Goal: Task Accomplishment & Management: Complete application form

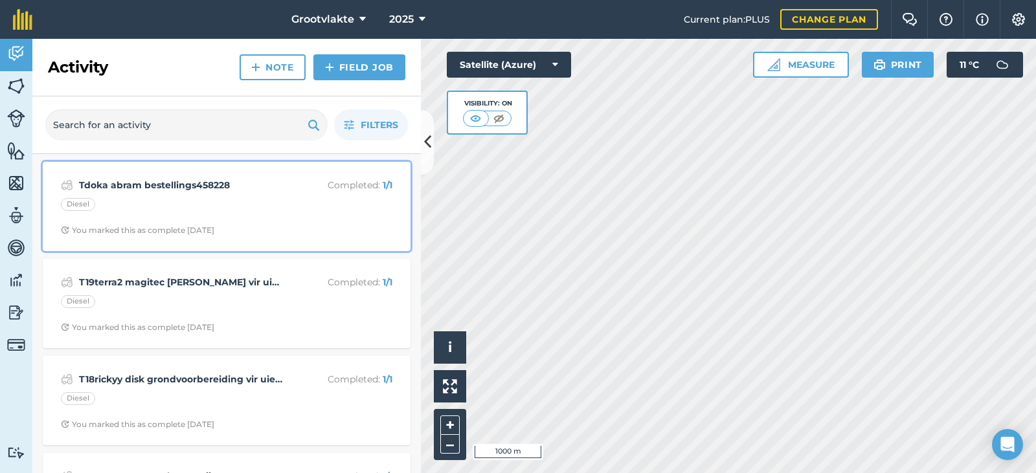
click at [149, 194] on div "Tdoka abram bestellings458228 Completed : 1 / 1 Diesel You marked this as compl…" at bounding box center [227, 207] width 352 height 74
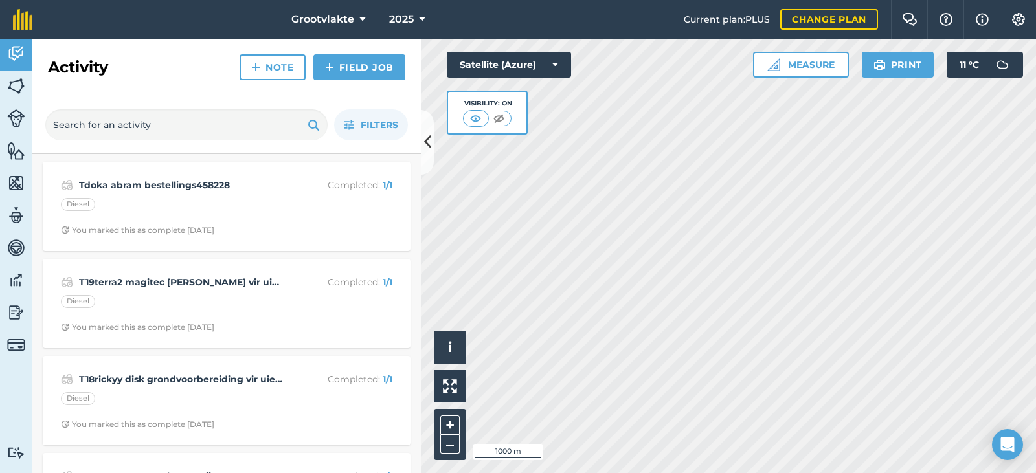
click at [149, 194] on div "Activity Note Field Job Filters Tdoka abram bestellings458228 Completed : 1 / 1…" at bounding box center [226, 256] width 389 height 435
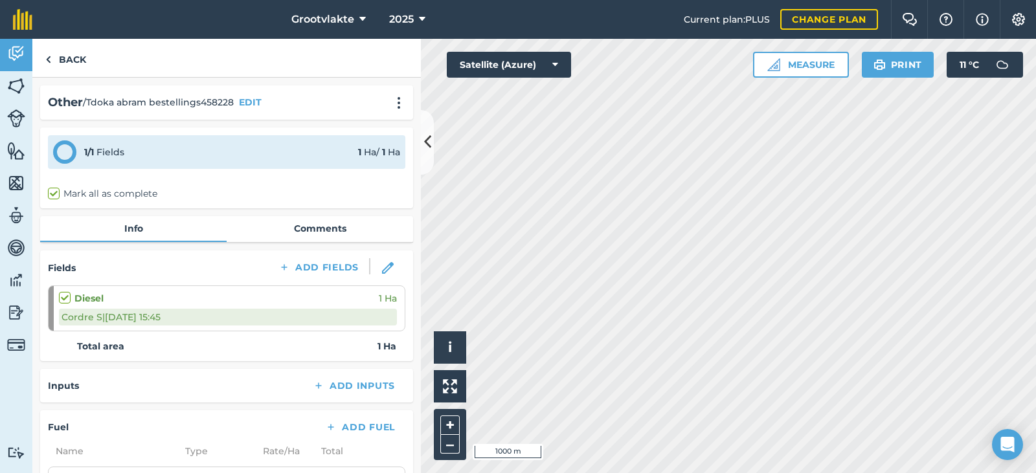
click at [209, 170] on div "1 / 1 Fields 1 Ha / 1 [PERSON_NAME] all as complete" at bounding box center [226, 168] width 373 height 81
click at [18, 51] on img at bounding box center [16, 53] width 18 height 19
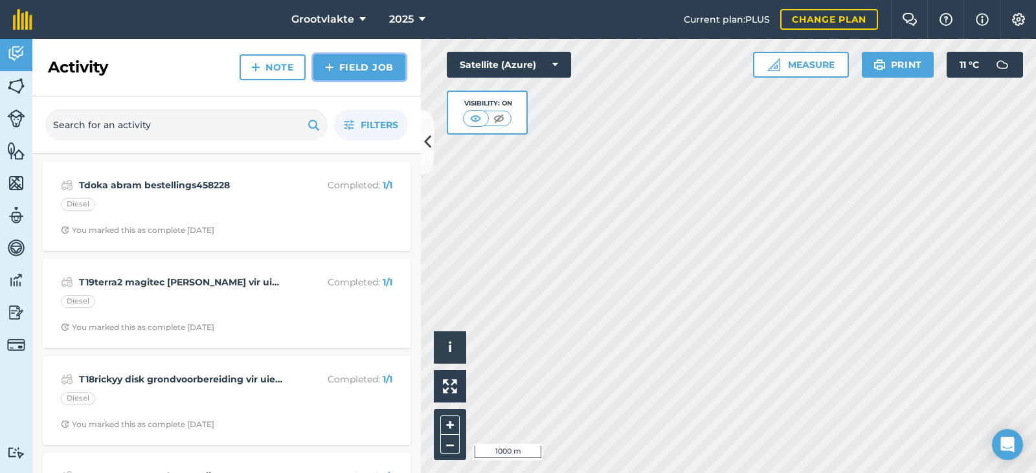
click at [352, 71] on link "Field Job" at bounding box center [359, 67] width 92 height 26
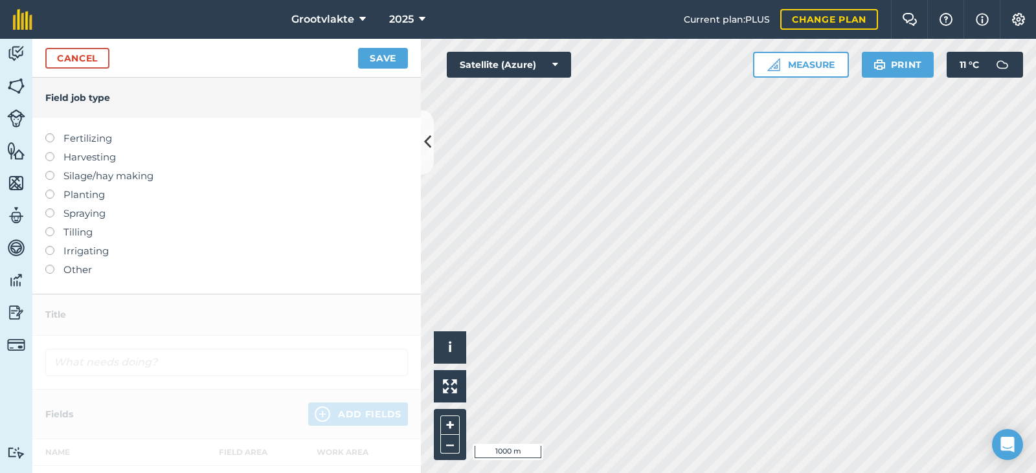
click at [85, 272] on label "Other" at bounding box center [226, 270] width 363 height 16
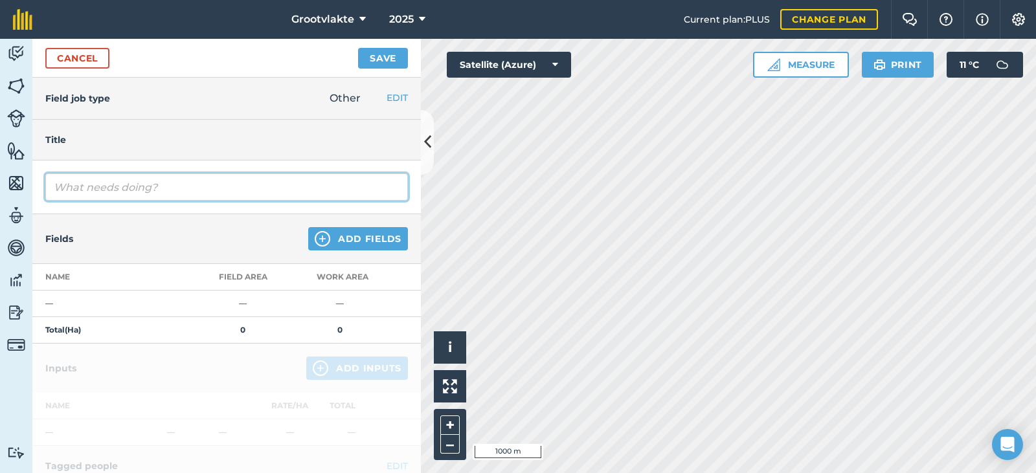
click at [106, 186] on input "text" at bounding box center [226, 187] width 363 height 27
click at [68, 187] on input "T2ellen" at bounding box center [226, 187] width 363 height 27
click at [114, 179] on input "Tvrk2ellen" at bounding box center [226, 187] width 363 height 27
click at [82, 187] on input "Tvrk2ellen" at bounding box center [226, 187] width 363 height 27
click at [126, 185] on input "Tvrk2 [PERSON_NAME]" at bounding box center [226, 187] width 363 height 27
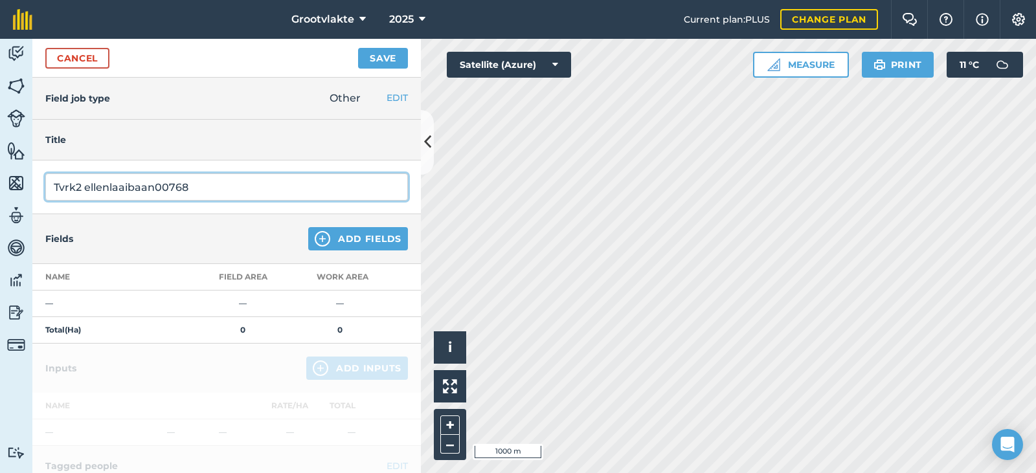
type input "Tvrk2 ellenlaaibaan00768"
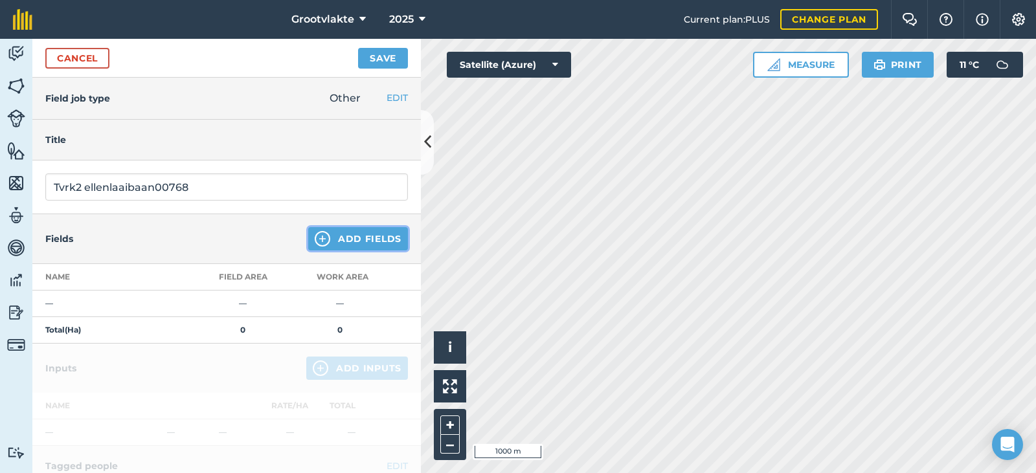
click at [315, 236] on img at bounding box center [323, 239] width 16 height 16
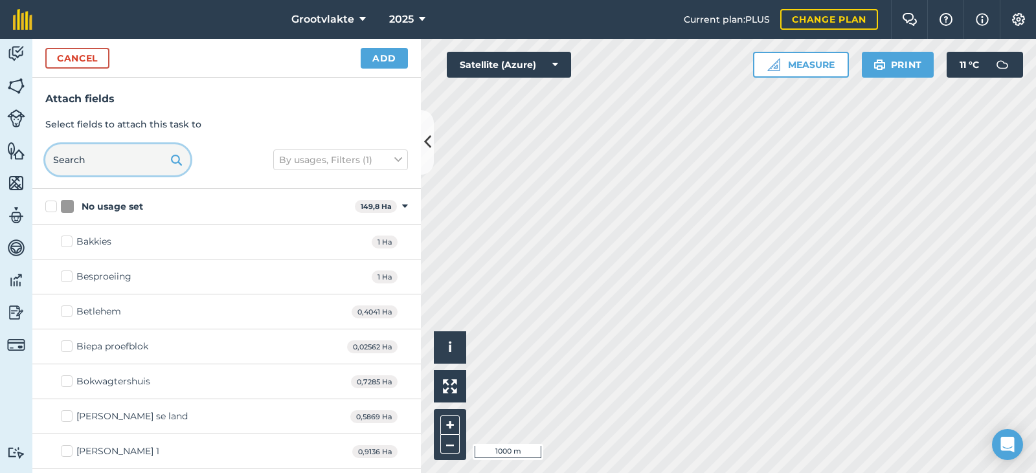
click at [111, 155] on input "text" at bounding box center [117, 159] width 145 height 31
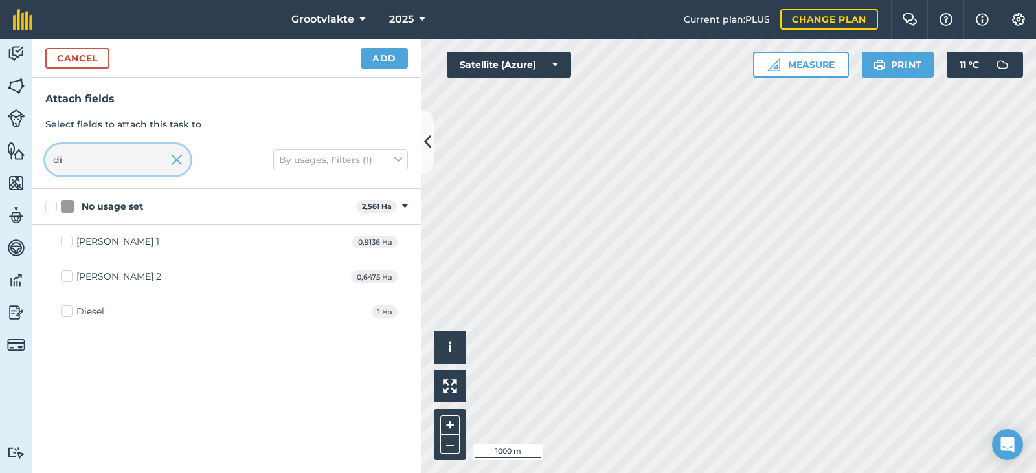
type input "di"
click at [95, 318] on div "Diesel" at bounding box center [90, 312] width 28 height 14
click at [69, 313] on input "Diesel" at bounding box center [65, 309] width 8 height 8
checkbox input "true"
click at [399, 61] on button "Add" at bounding box center [384, 58] width 47 height 21
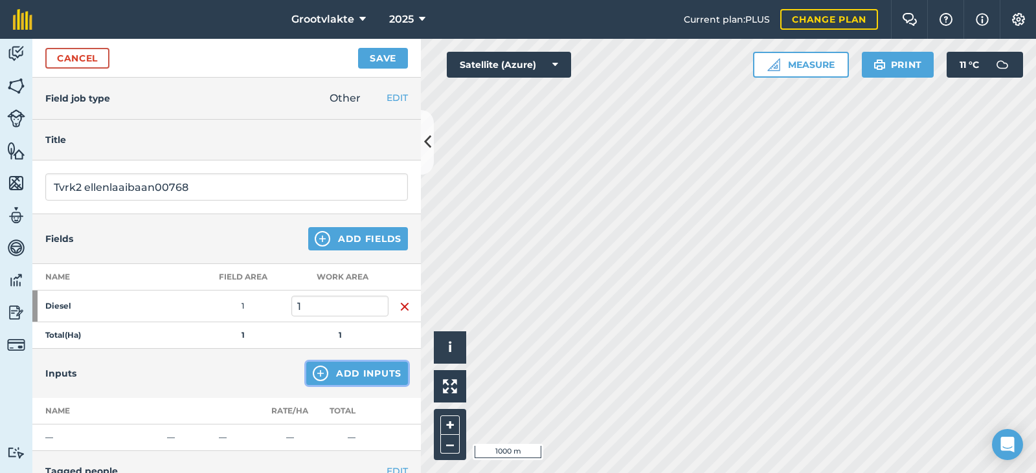
click at [365, 376] on button "Add Inputs" at bounding box center [357, 373] width 102 height 23
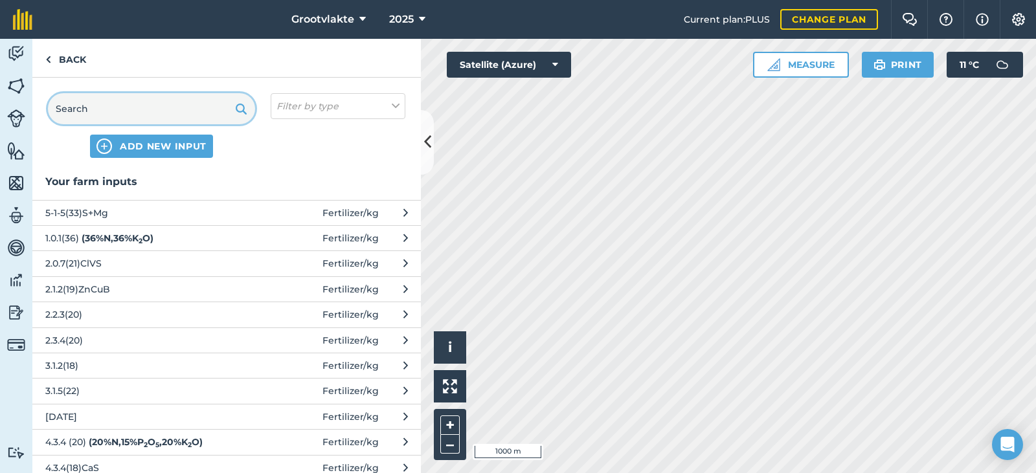
click at [126, 110] on input "text" at bounding box center [151, 108] width 207 height 31
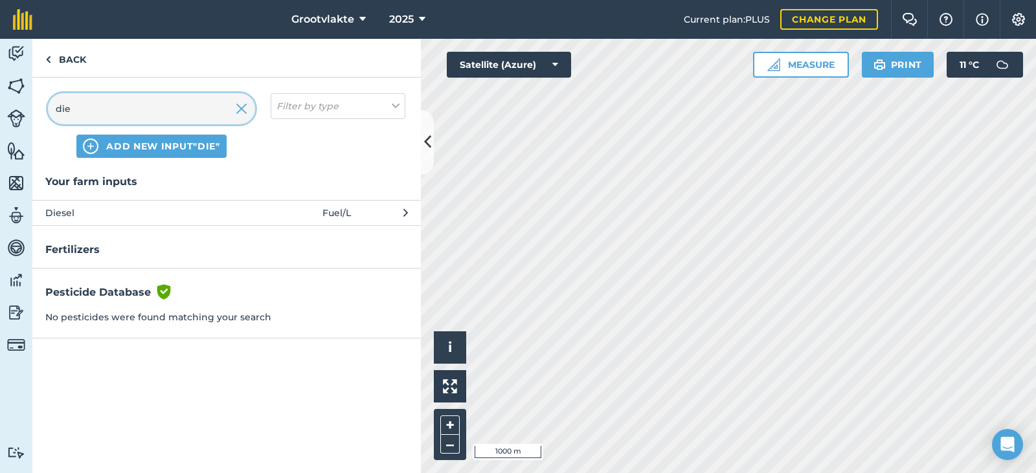
type input "die"
click at [113, 212] on span "Diesel" at bounding box center [151, 213] width 212 height 14
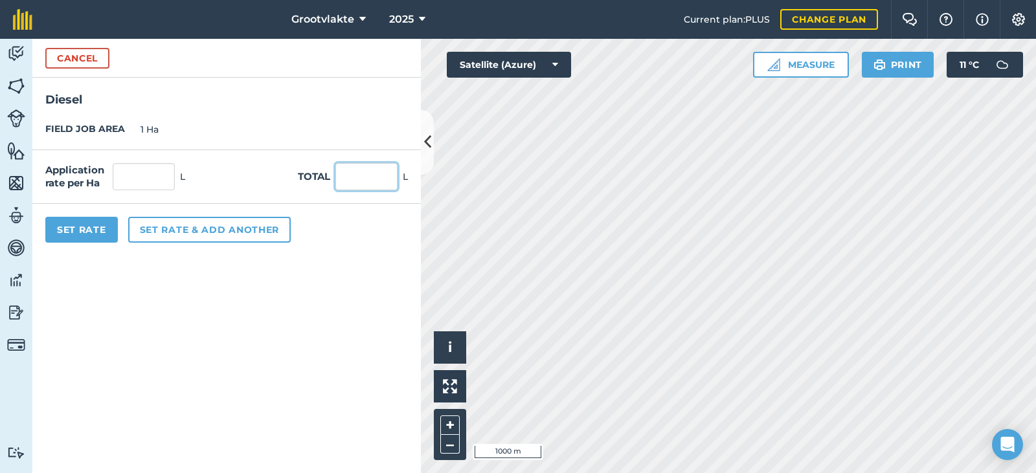
click at [374, 183] on input "text" at bounding box center [366, 176] width 62 height 27
type input "64"
click at [78, 240] on button "Set Rate" at bounding box center [81, 230] width 73 height 26
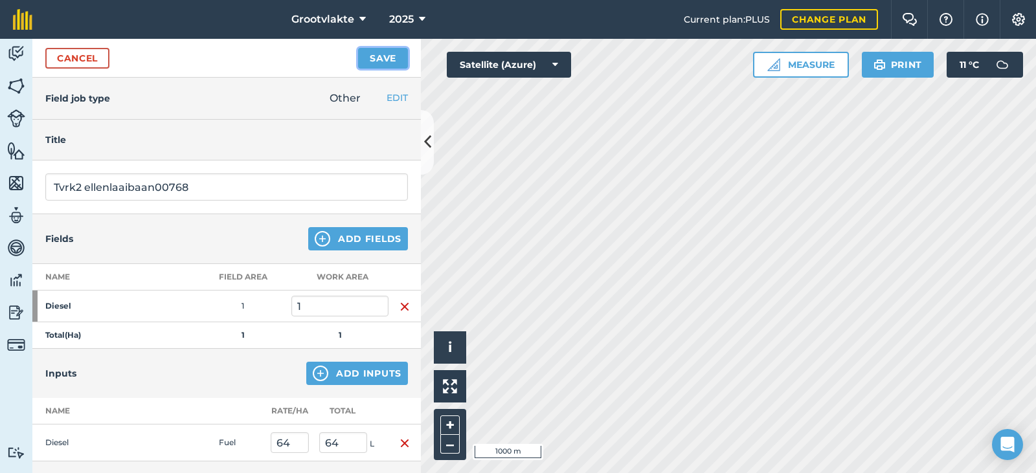
click at [375, 64] on button "Save" at bounding box center [383, 58] width 50 height 21
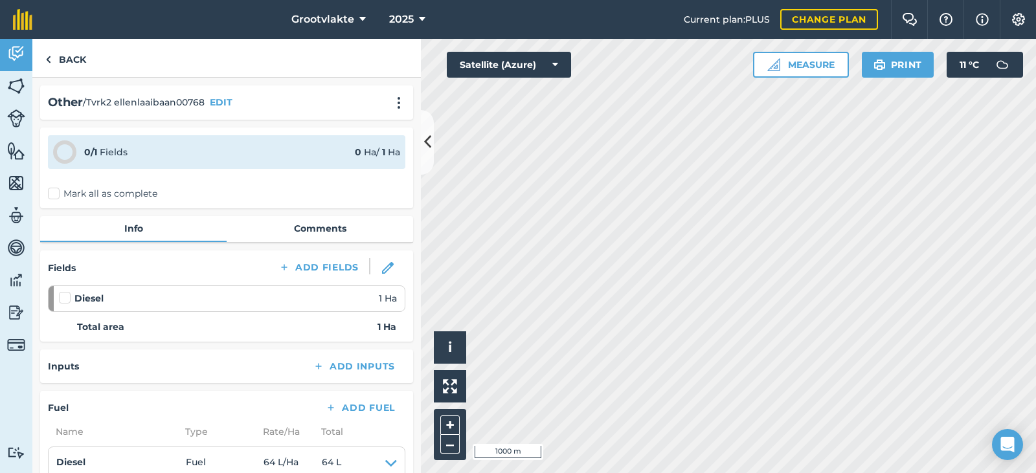
click at [51, 194] on label "Mark all as complete" at bounding box center [102, 194] width 109 height 14
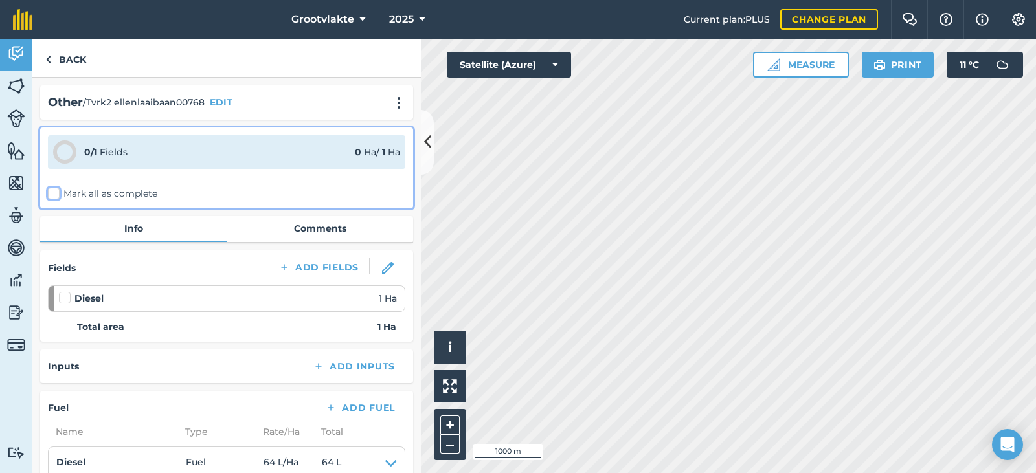
click at [51, 194] on input "Mark all as complete" at bounding box center [52, 191] width 8 height 8
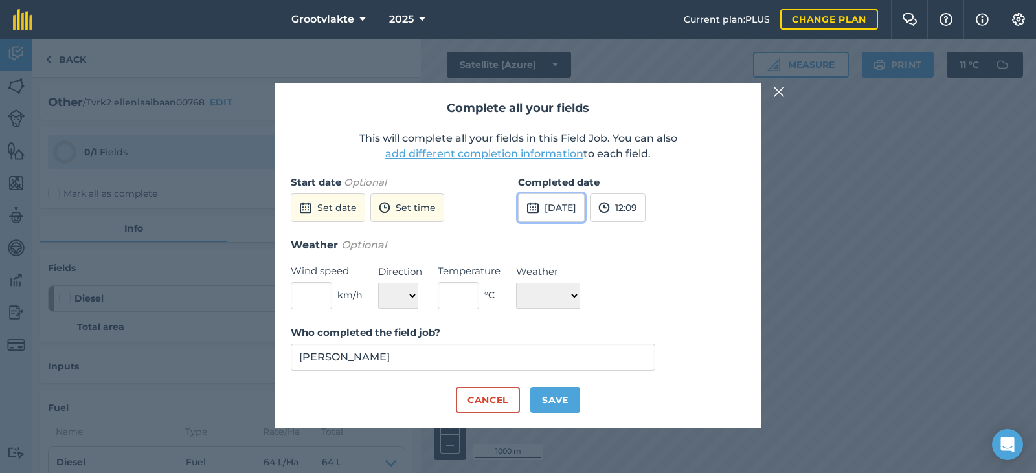
click at [585, 204] on button "[DATE]" at bounding box center [551, 208] width 67 height 28
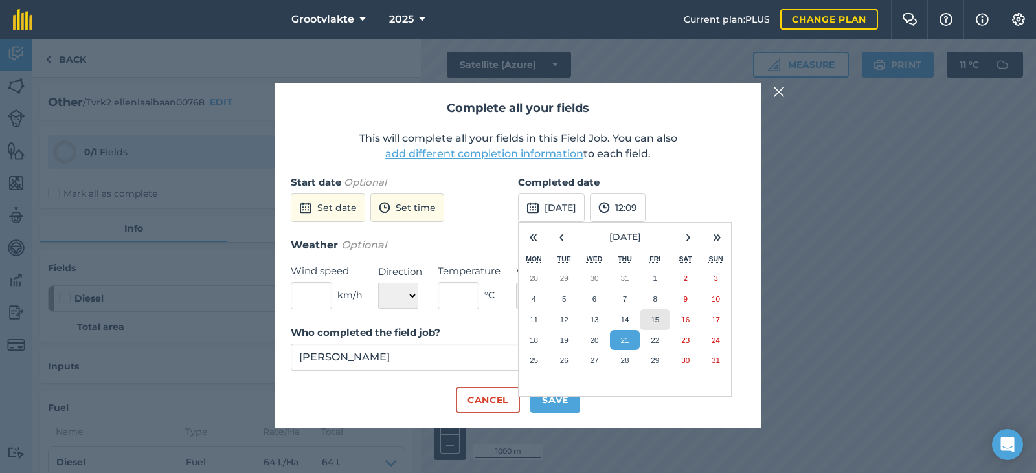
click at [651, 319] on abbr "15" at bounding box center [655, 319] width 8 height 8
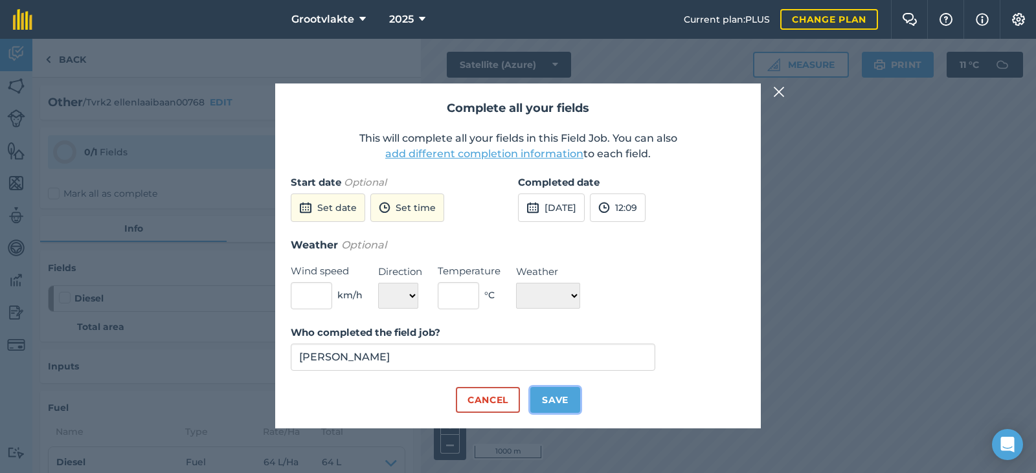
click at [566, 393] on button "Save" at bounding box center [555, 400] width 50 height 26
checkbox input "true"
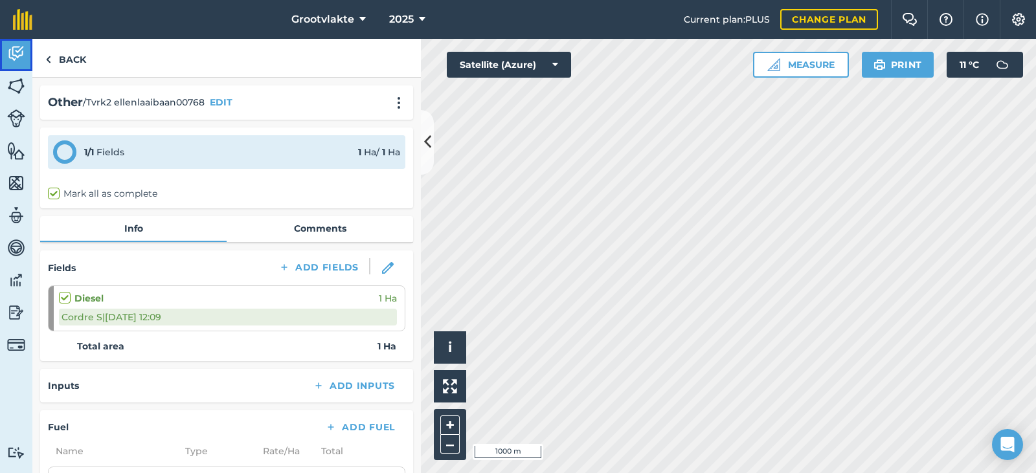
click at [26, 51] on link "Activity" at bounding box center [16, 55] width 32 height 32
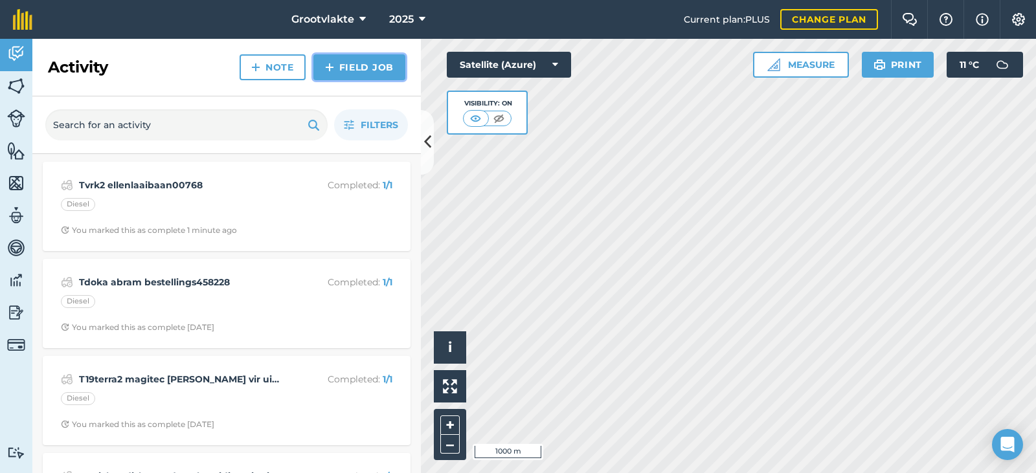
click at [344, 72] on link "Field Job" at bounding box center [359, 67] width 92 height 26
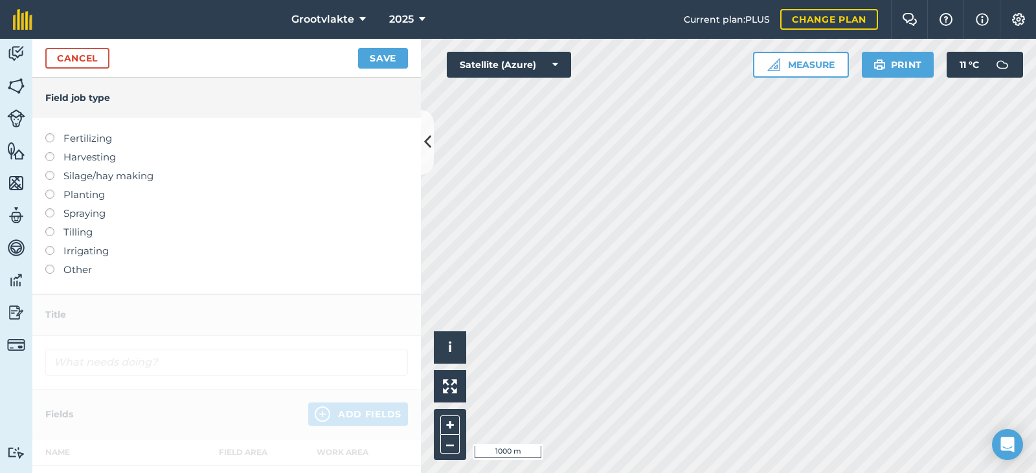
drag, startPoint x: 71, startPoint y: 267, endPoint x: 71, endPoint y: 253, distance: 14.2
click at [71, 267] on label "Other" at bounding box center [226, 270] width 363 height 16
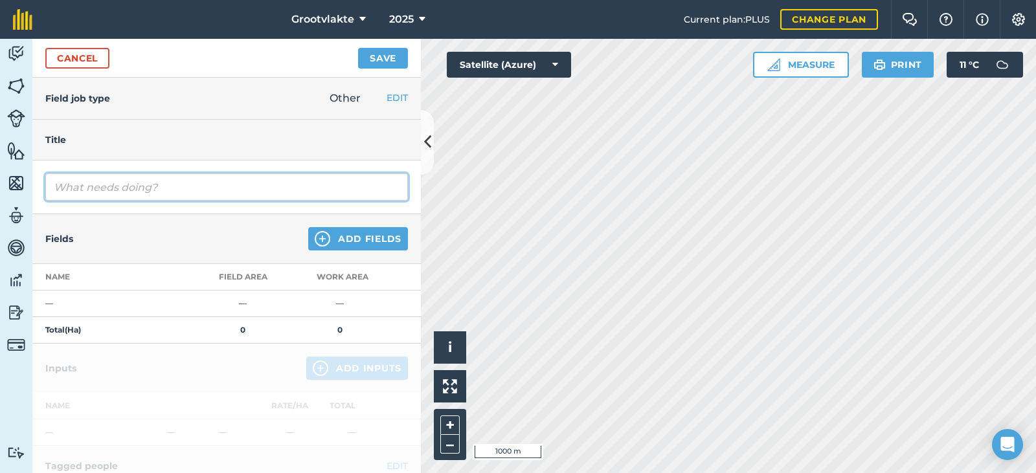
click at [82, 184] on input "text" at bounding box center [226, 187] width 363 height 27
type input "T4serge45 roller maak gaaitjies vir uie plant04043"
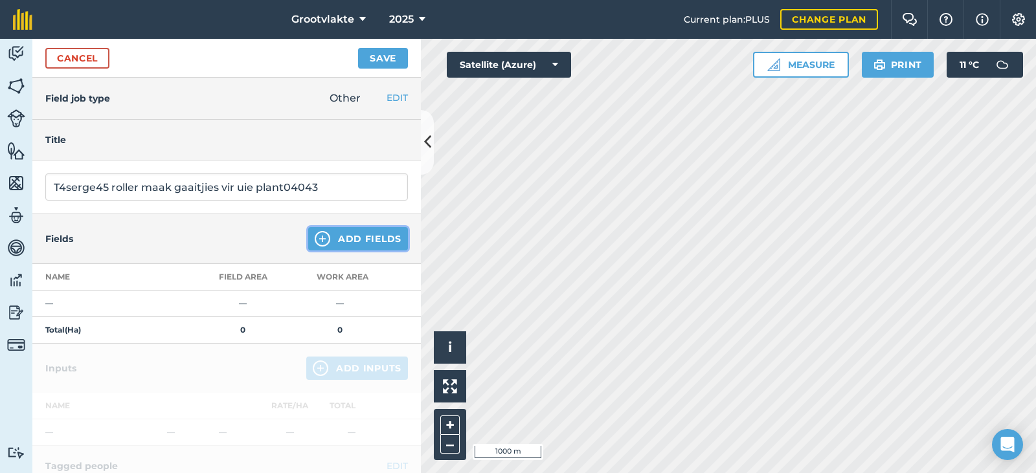
click at [332, 235] on button "Add Fields" at bounding box center [358, 238] width 100 height 23
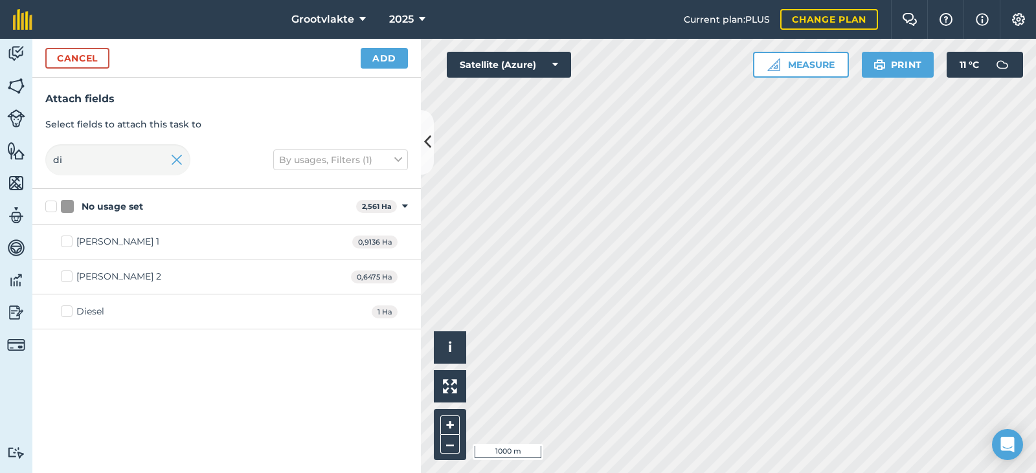
click at [80, 313] on div "Diesel" at bounding box center [90, 312] width 28 height 14
click at [69, 313] on input "Diesel" at bounding box center [65, 309] width 8 height 8
checkbox input "true"
click at [371, 61] on button "Add" at bounding box center [384, 58] width 47 height 21
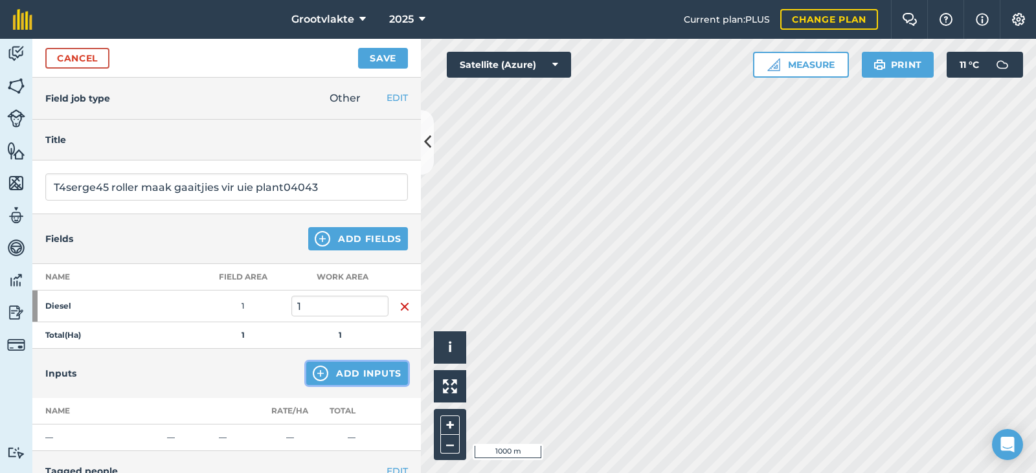
click at [360, 371] on button "Add Inputs" at bounding box center [357, 373] width 102 height 23
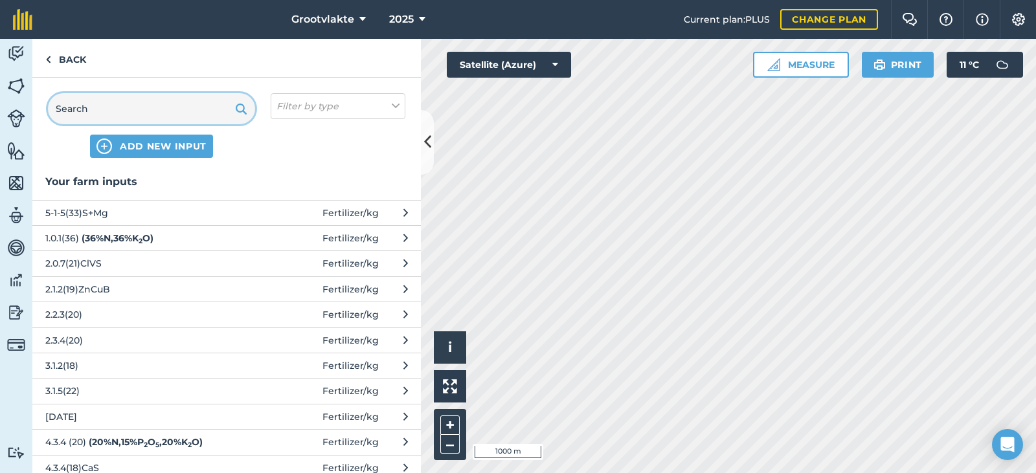
click at [93, 104] on input "text" at bounding box center [151, 108] width 207 height 31
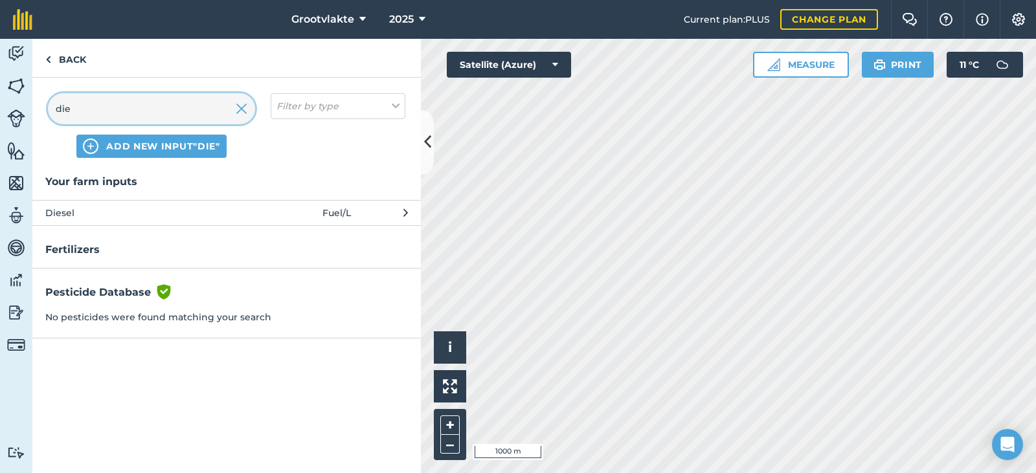
type input "die"
drag, startPoint x: 85, startPoint y: 214, endPoint x: 111, endPoint y: 220, distance: 26.6
click at [111, 220] on span "Diesel" at bounding box center [151, 213] width 212 height 14
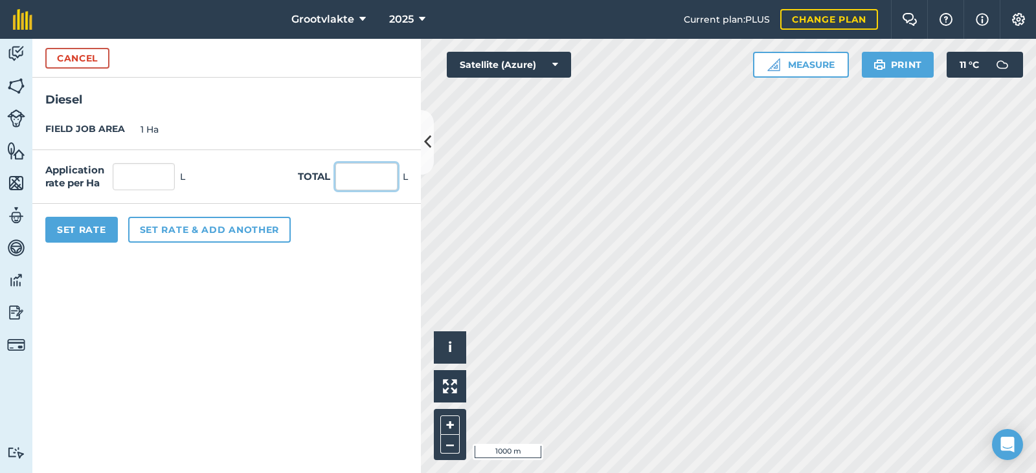
click at [378, 174] on input "text" at bounding box center [366, 176] width 62 height 27
type input "44"
click at [78, 228] on button "Set Rate" at bounding box center [81, 230] width 73 height 26
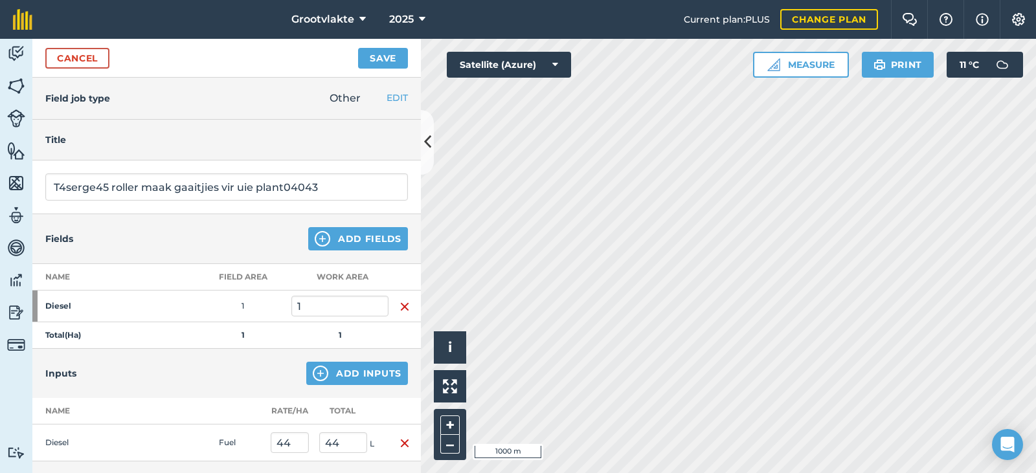
click at [383, 73] on div "Cancel Save" at bounding box center [226, 58] width 389 height 39
click at [384, 65] on button "Save" at bounding box center [383, 58] width 50 height 21
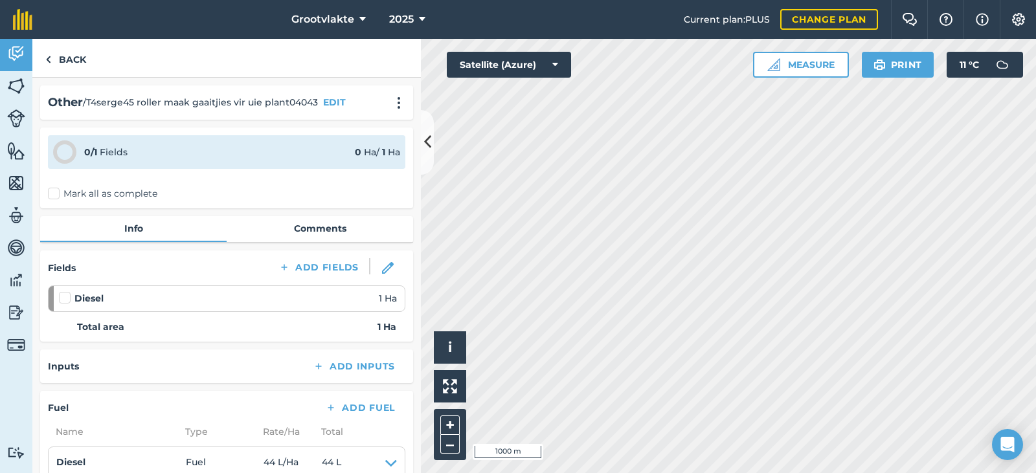
click at [63, 189] on label "Mark all as complete" at bounding box center [102, 194] width 109 height 14
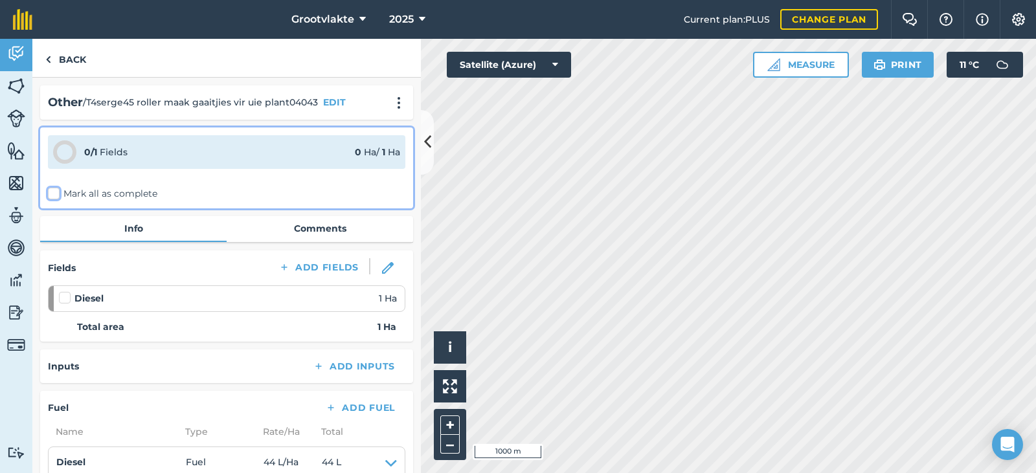
click at [56, 189] on input "Mark all as complete" at bounding box center [52, 191] width 8 height 8
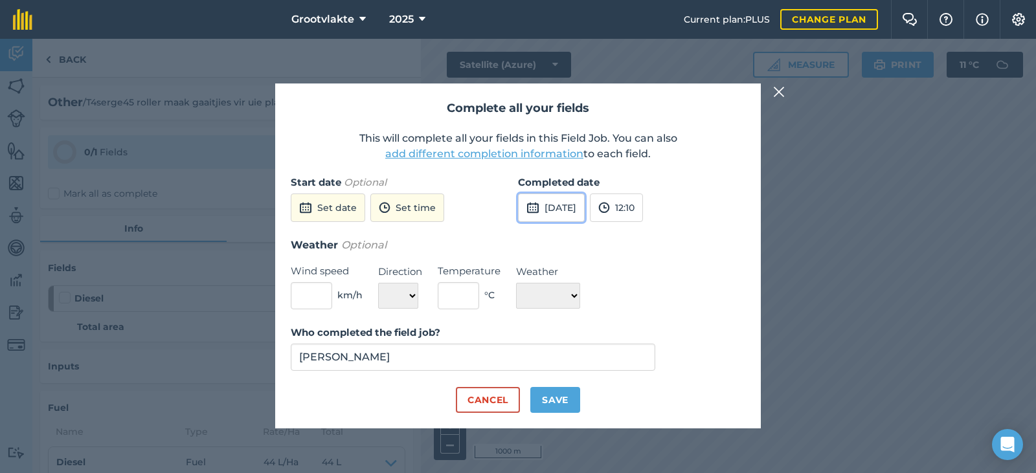
click at [569, 209] on button "[DATE]" at bounding box center [551, 208] width 67 height 28
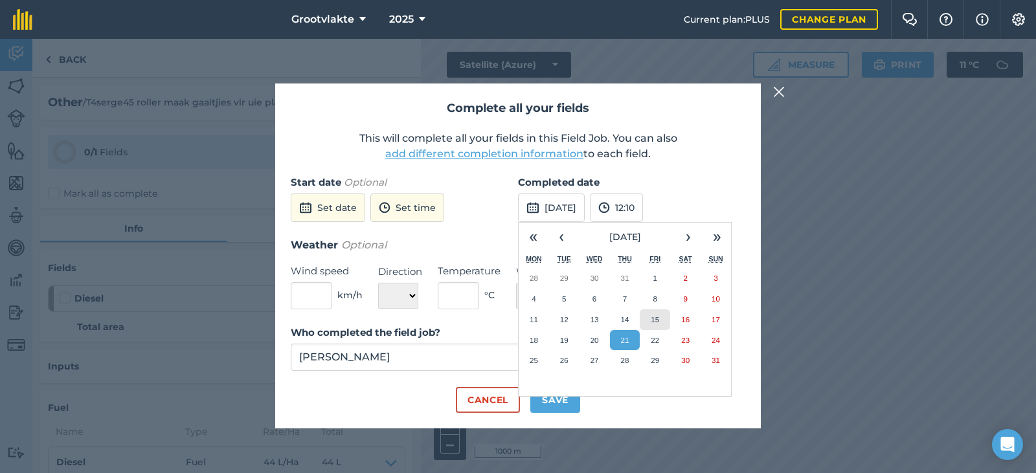
click at [644, 321] on button "15" at bounding box center [655, 320] width 30 height 21
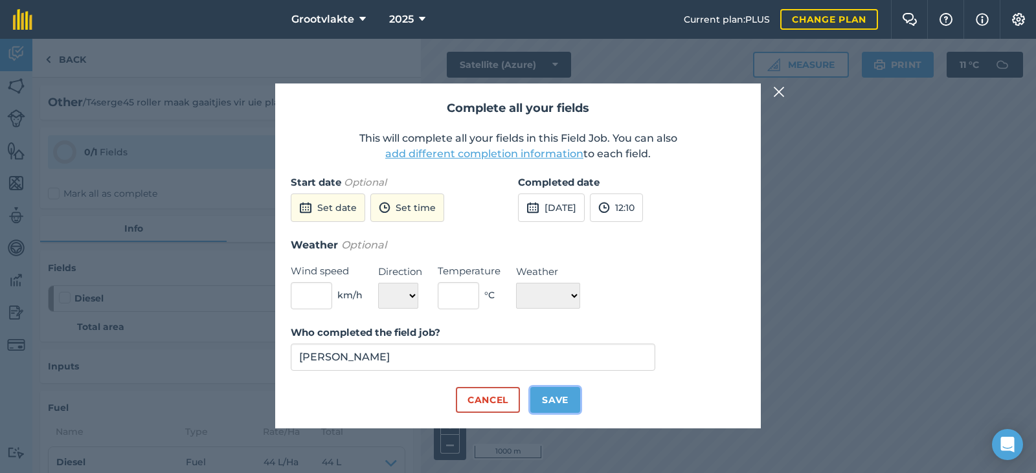
click at [569, 399] on button "Save" at bounding box center [555, 400] width 50 height 26
checkbox input "true"
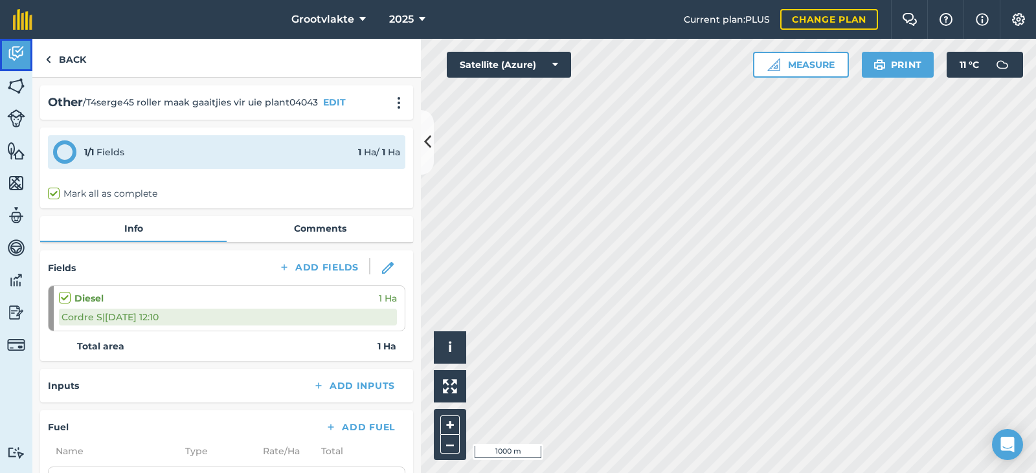
click at [16, 62] on img at bounding box center [16, 53] width 18 height 19
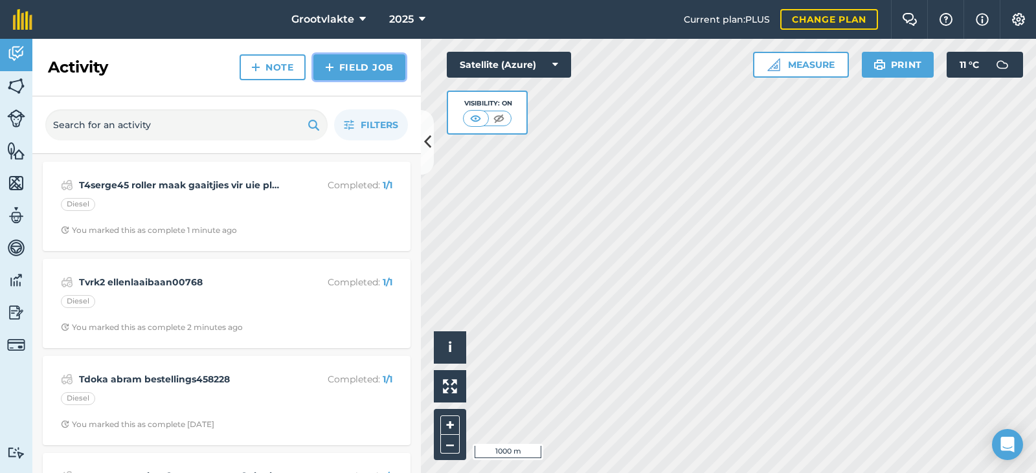
click at [354, 73] on link "Field Job" at bounding box center [359, 67] width 92 height 26
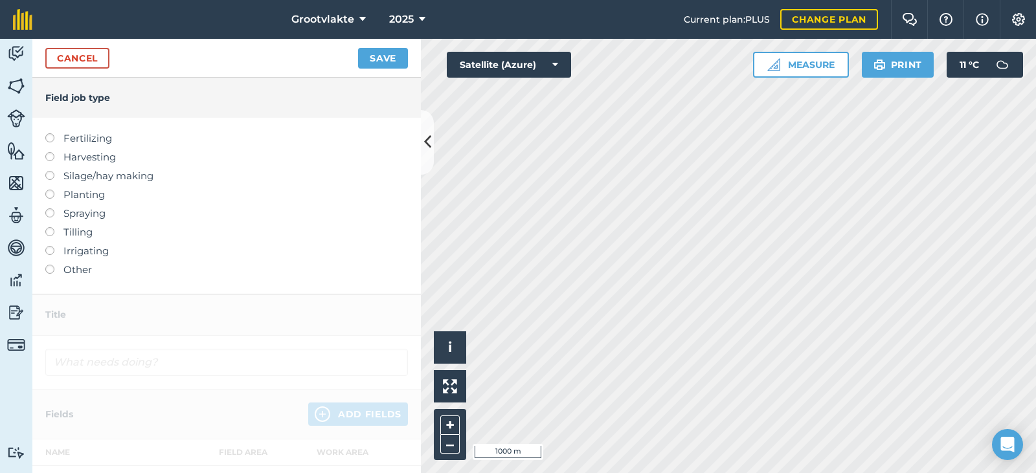
click at [89, 271] on label "Other" at bounding box center [226, 270] width 363 height 16
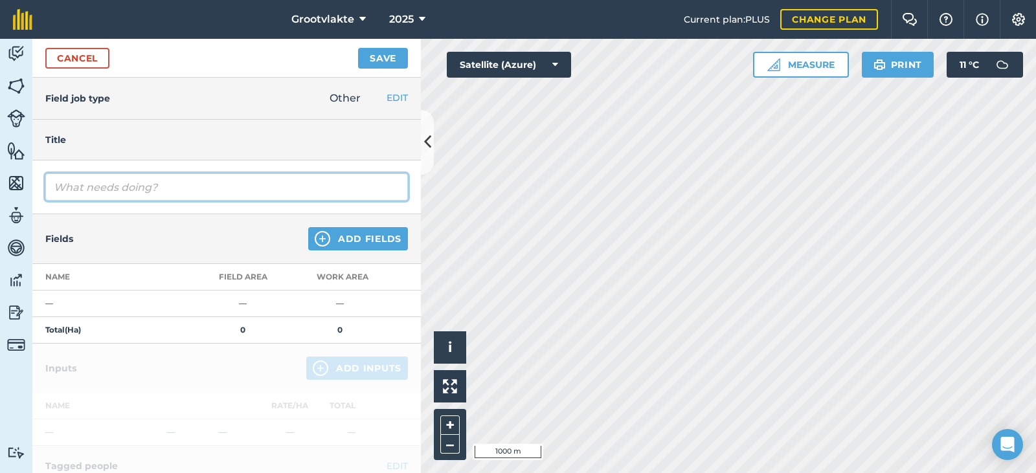
click at [139, 192] on input "text" at bounding box center [226, 187] width 363 height 27
type input "Tford ranger3.2 cordre privaat321590"
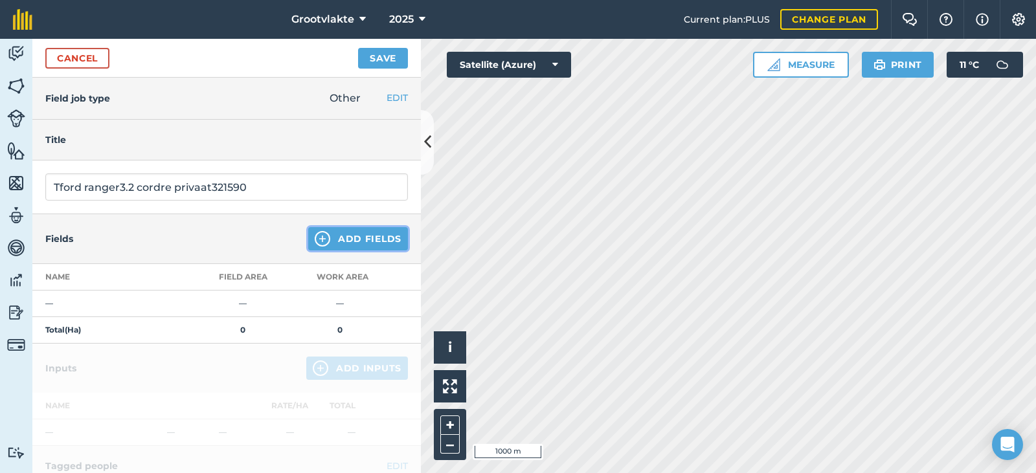
click at [351, 240] on button "Add Fields" at bounding box center [358, 238] width 100 height 23
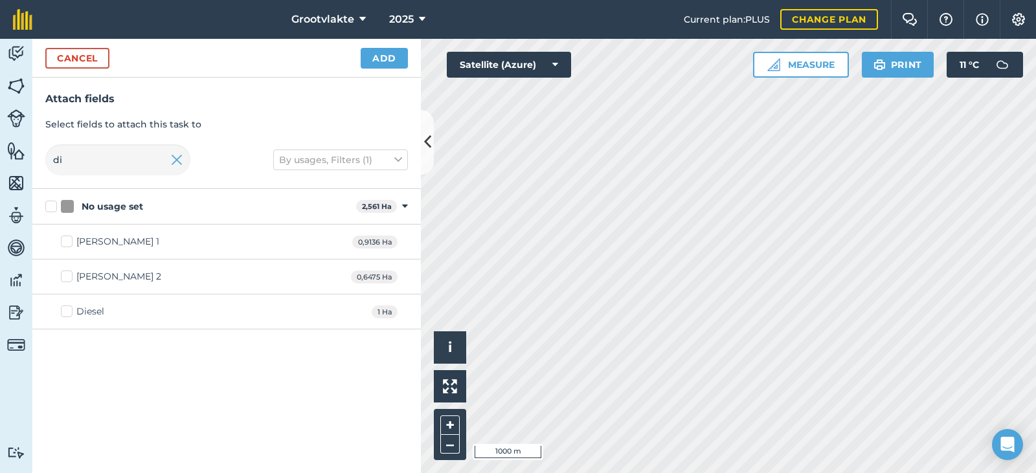
click at [78, 317] on div "Diesel" at bounding box center [90, 312] width 28 height 14
click at [69, 313] on input "Diesel" at bounding box center [65, 309] width 8 height 8
checkbox input "true"
click at [378, 67] on button "Add" at bounding box center [384, 58] width 47 height 21
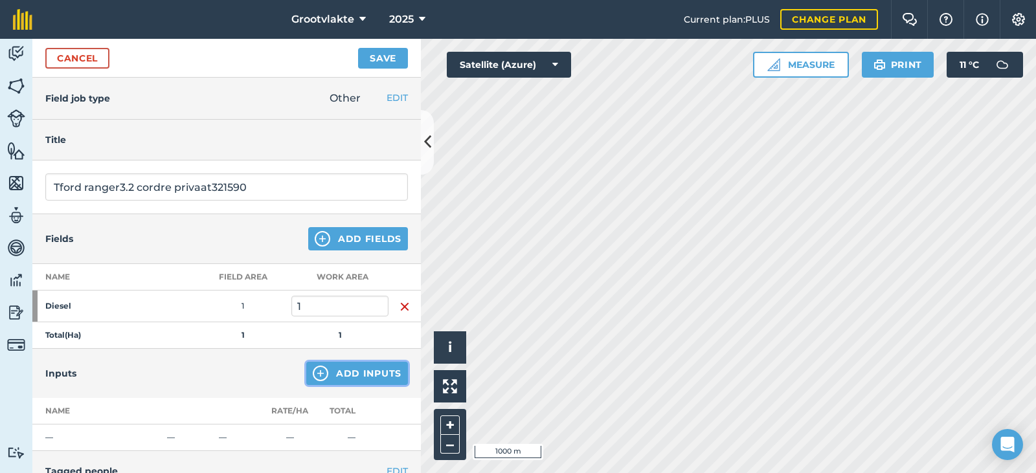
click at [339, 381] on button "Add Inputs" at bounding box center [357, 373] width 102 height 23
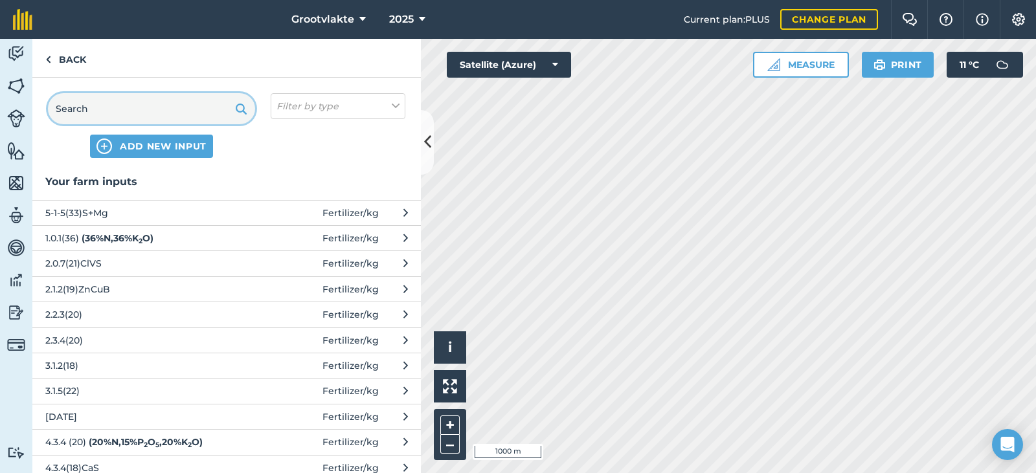
click at [97, 95] on input "text" at bounding box center [151, 108] width 207 height 31
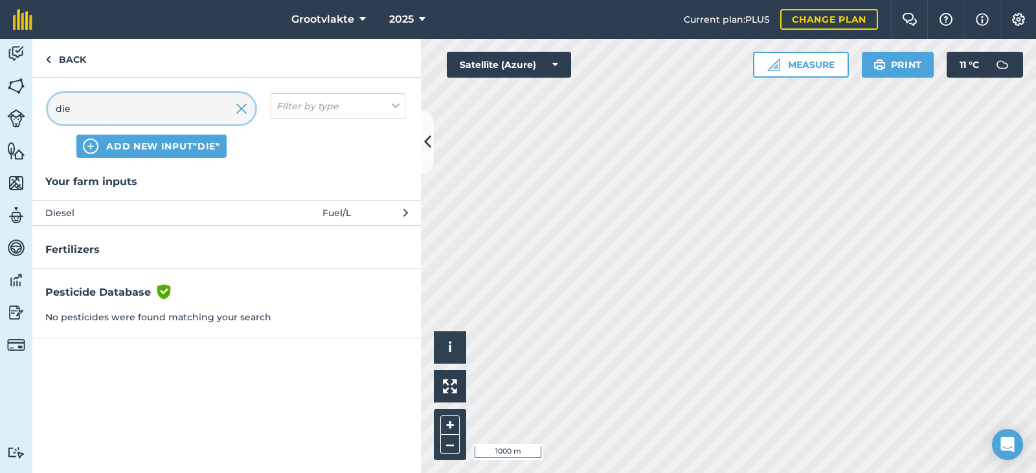
type input "die"
click at [128, 207] on span "Diesel" at bounding box center [151, 213] width 212 height 14
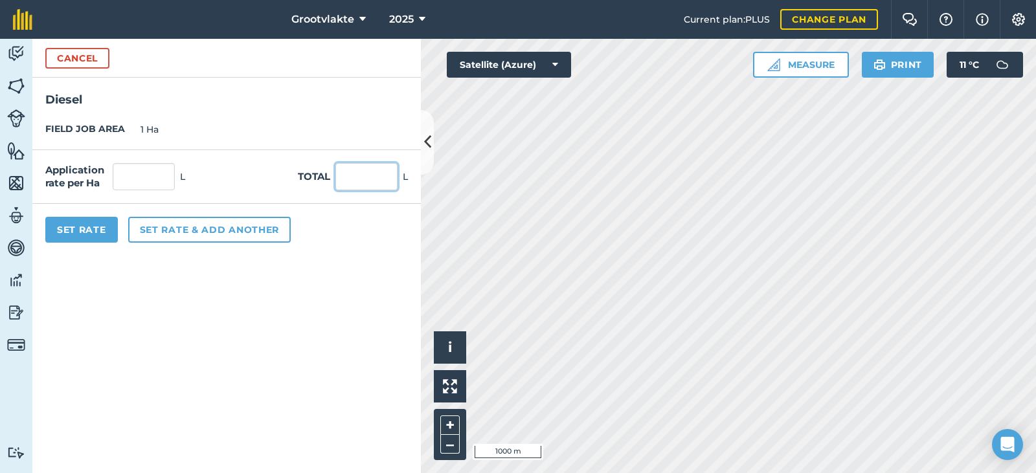
click at [361, 176] on input "text" at bounding box center [366, 176] width 62 height 27
type input "33"
click at [93, 225] on button "Set Rate" at bounding box center [81, 230] width 73 height 26
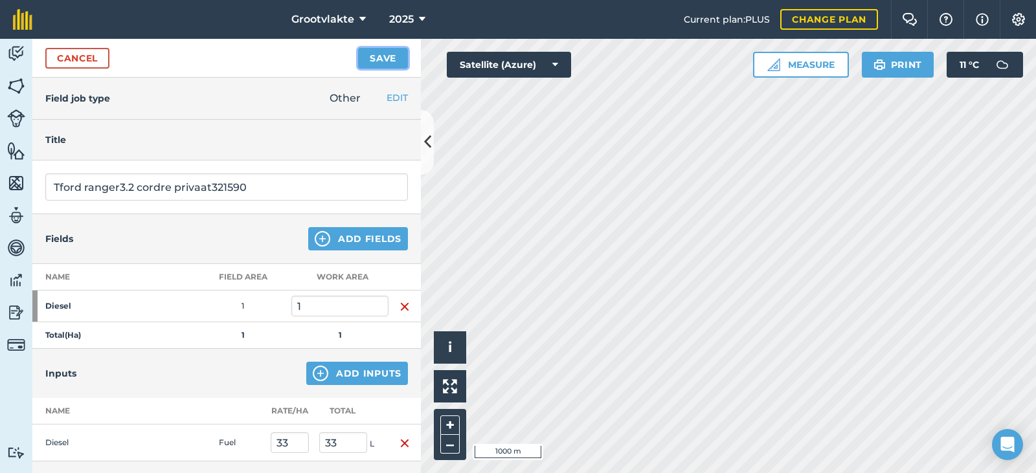
click at [372, 62] on button "Save" at bounding box center [383, 58] width 50 height 21
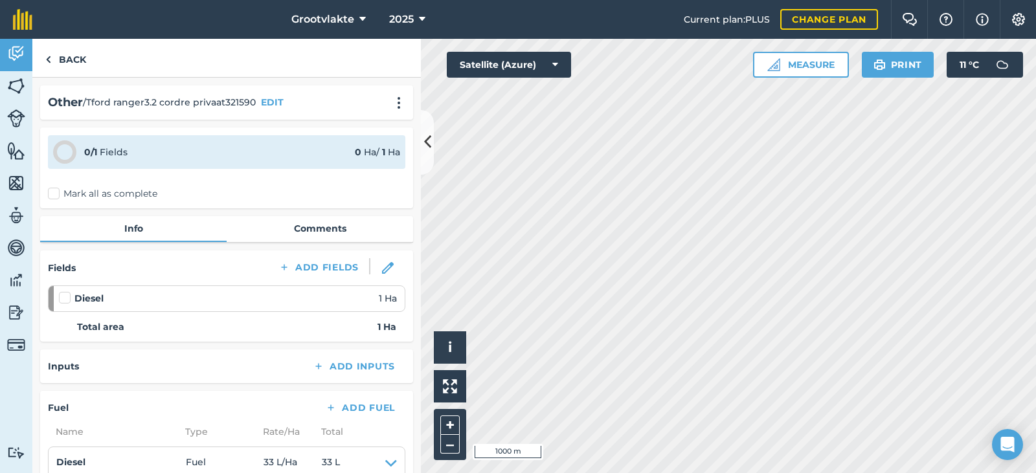
drag, startPoint x: 63, startPoint y: 196, endPoint x: 399, endPoint y: 315, distance: 356.0
click at [69, 201] on div "0 / 1 Fields 0 Ha / 1 [PERSON_NAME] all as complete" at bounding box center [226, 168] width 373 height 81
click at [60, 194] on label "Mark all as complete" at bounding box center [102, 194] width 109 height 14
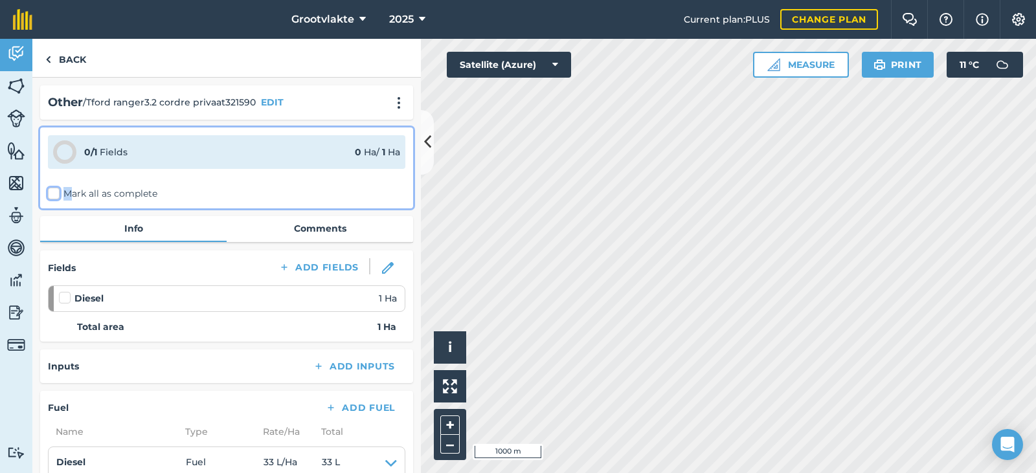
click at [56, 194] on input "Mark all as complete" at bounding box center [52, 191] width 8 height 8
checkbox input "false"
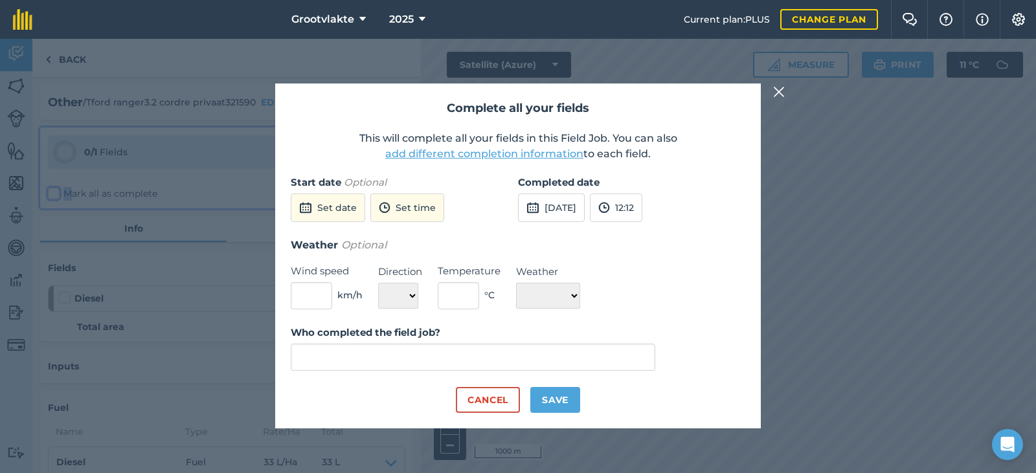
type input "[PERSON_NAME]"
click at [574, 216] on button "[DATE]" at bounding box center [551, 208] width 67 height 28
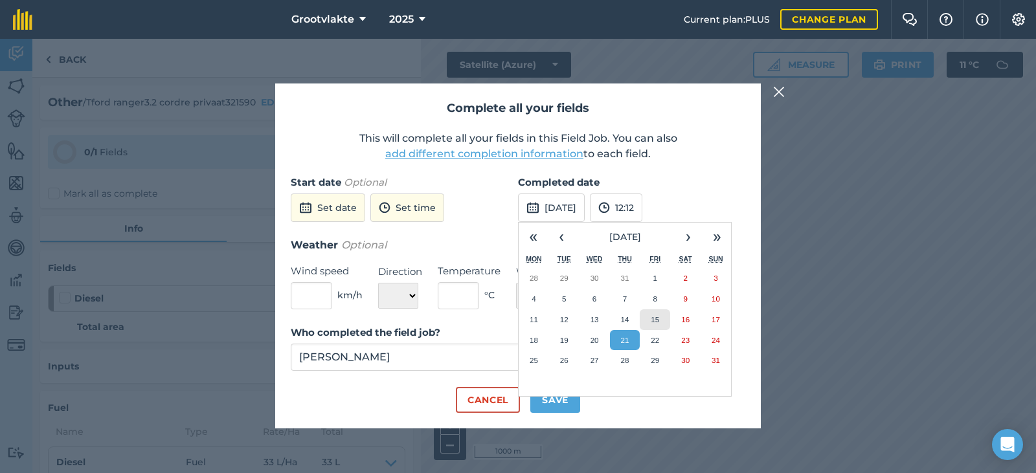
click at [657, 321] on abbr "15" at bounding box center [655, 319] width 8 height 8
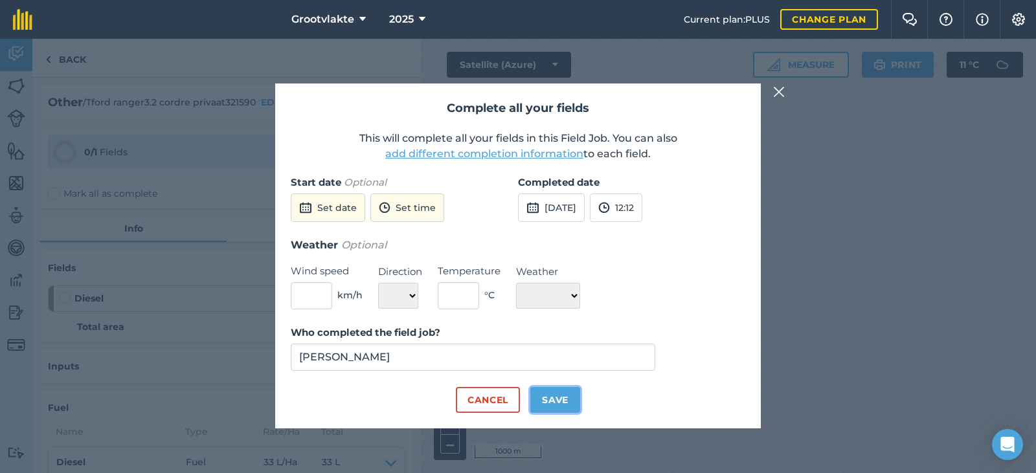
click at [574, 396] on button "Save" at bounding box center [555, 400] width 50 height 26
checkbox input "true"
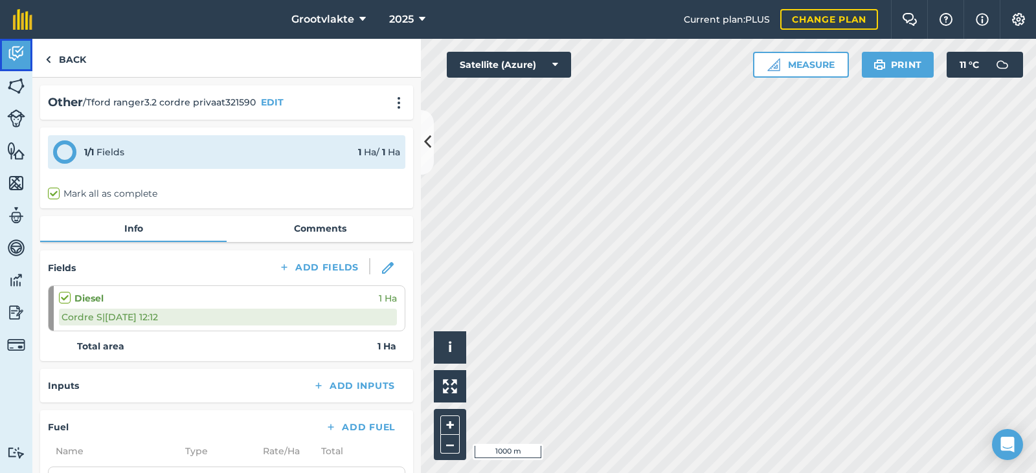
drag, startPoint x: 15, startPoint y: 62, endPoint x: 6, endPoint y: 69, distance: 11.1
click at [14, 62] on img at bounding box center [16, 53] width 18 height 19
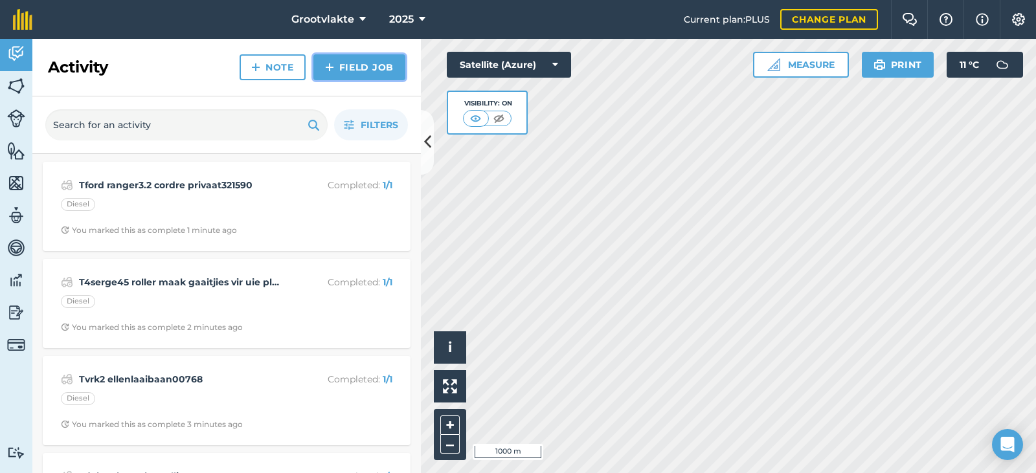
click at [328, 73] on img at bounding box center [329, 68] width 9 height 16
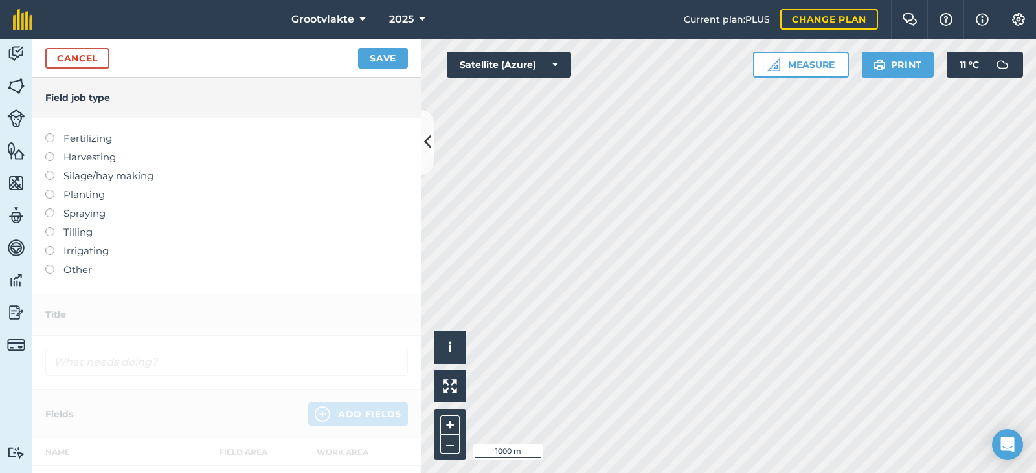
drag, startPoint x: 73, startPoint y: 271, endPoint x: 92, endPoint y: 247, distance: 31.0
click at [75, 269] on label "Other" at bounding box center [226, 270] width 363 height 16
click at [76, 269] on label "Other" at bounding box center [226, 270] width 363 height 16
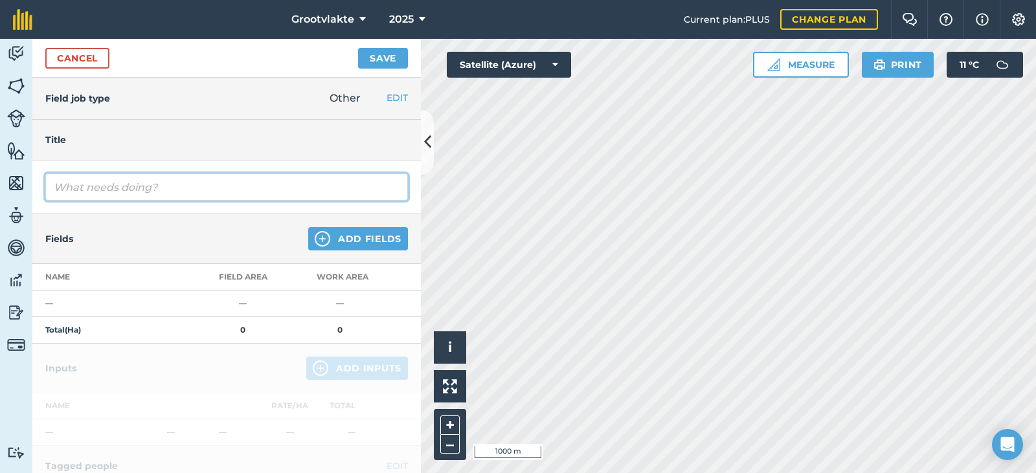
click at [117, 196] on input "text" at bounding box center [226, 187] width 363 height 27
type input "T20jan rolgrop grondvoorbereidinf vir uie plant8111.9"
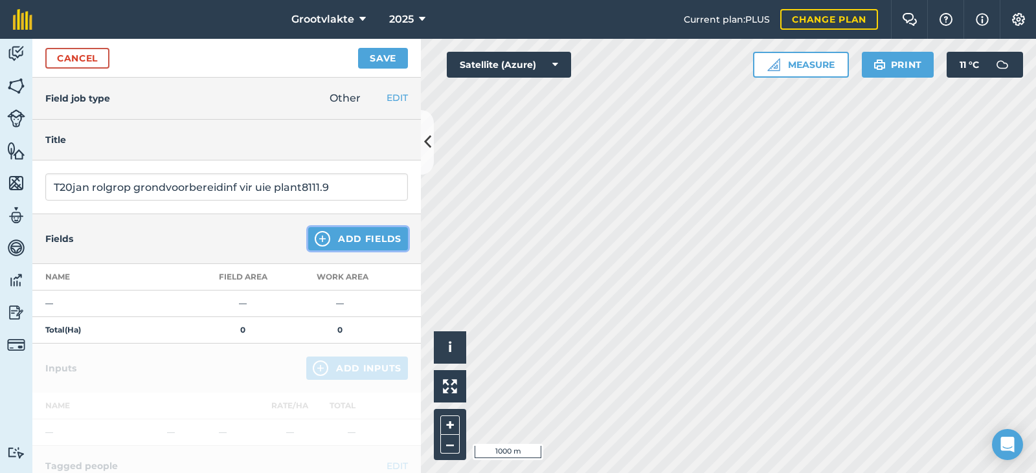
click at [348, 243] on button "Add Fields" at bounding box center [358, 238] width 100 height 23
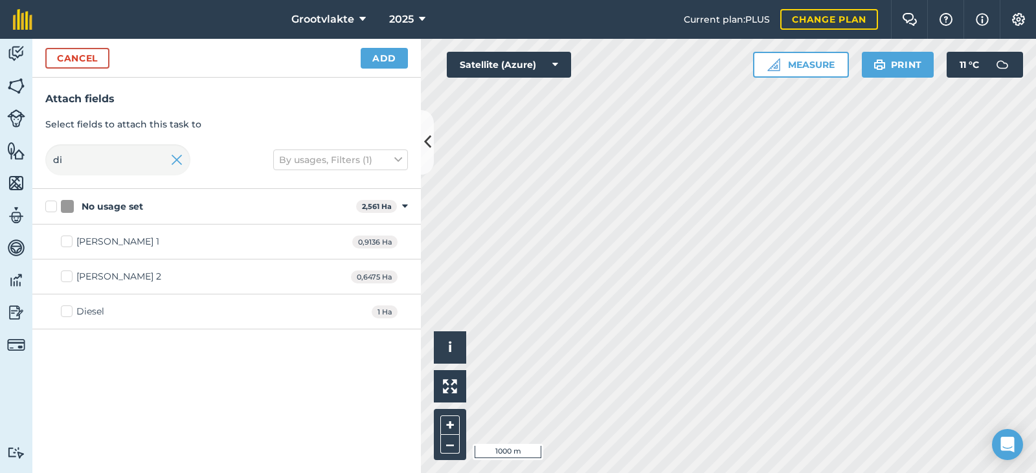
click at [96, 307] on div "Diesel" at bounding box center [90, 312] width 28 height 14
click at [69, 307] on input "Diesel" at bounding box center [65, 309] width 8 height 8
checkbox input "true"
click at [381, 58] on button "Add" at bounding box center [384, 58] width 47 height 21
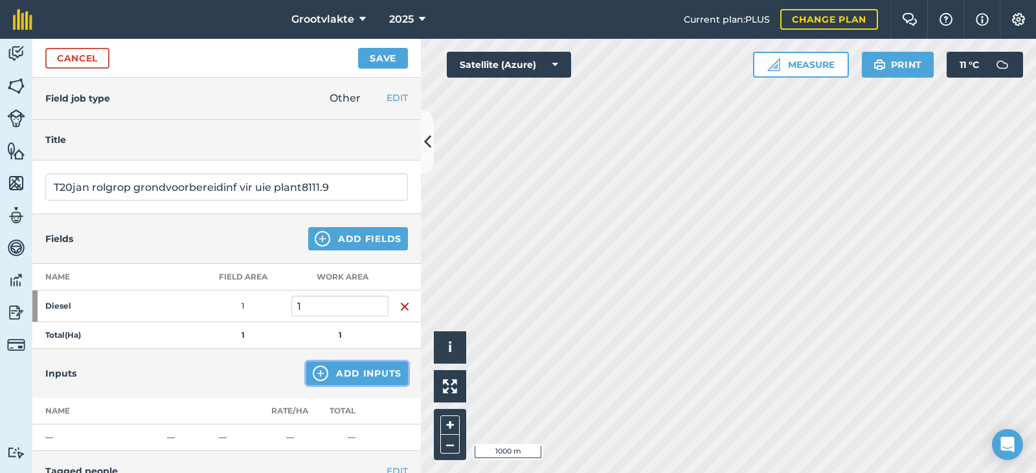
click at [334, 374] on button "Add Inputs" at bounding box center [357, 373] width 102 height 23
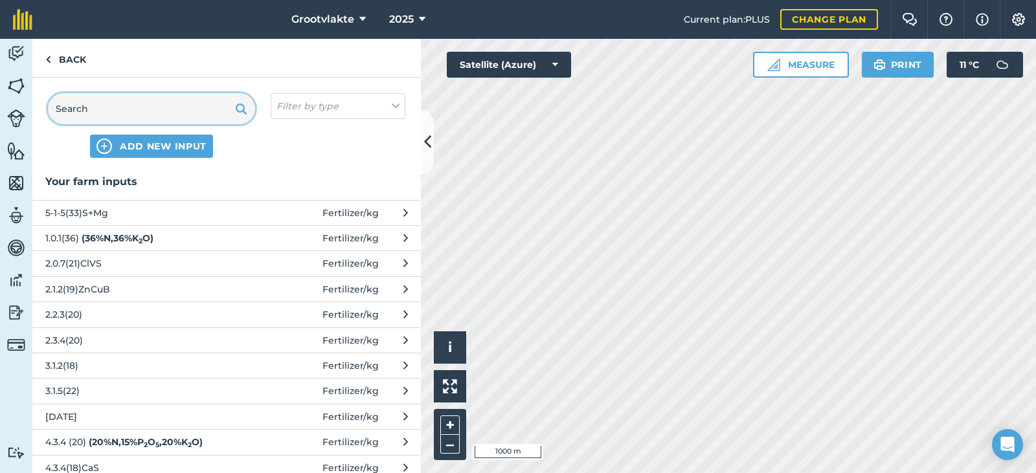
click at [113, 101] on input "text" at bounding box center [151, 108] width 207 height 31
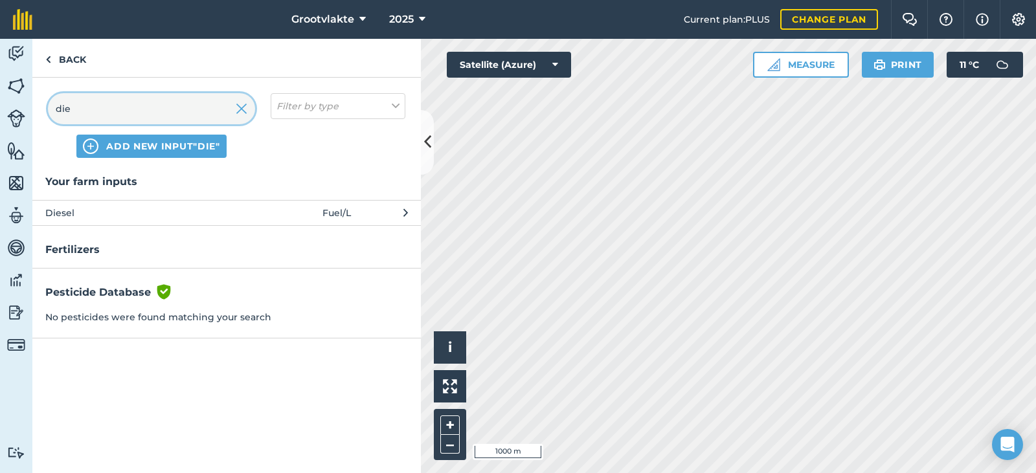
type input "die"
click at [73, 206] on button "Diesel Fuel / L" at bounding box center [226, 212] width 389 height 25
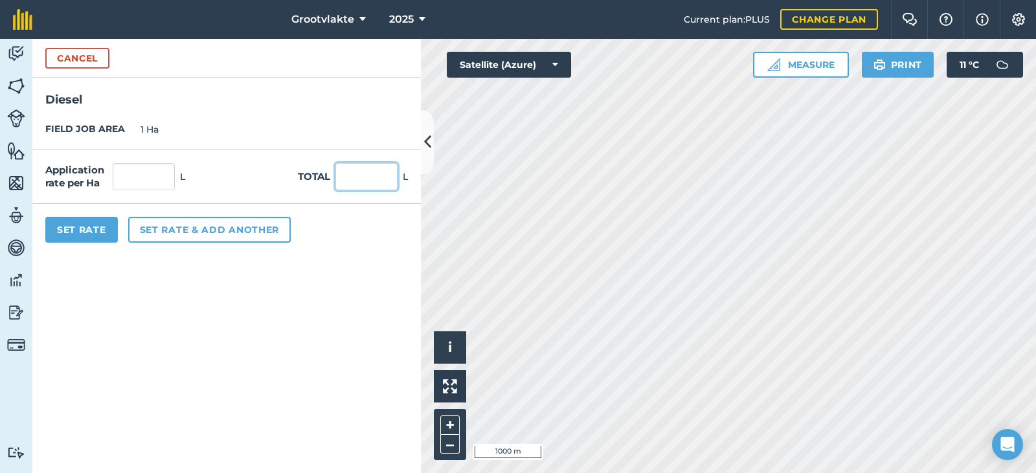
click at [357, 181] on input "text" at bounding box center [366, 176] width 62 height 27
type input "73"
click at [111, 227] on button "Set Rate" at bounding box center [81, 230] width 73 height 26
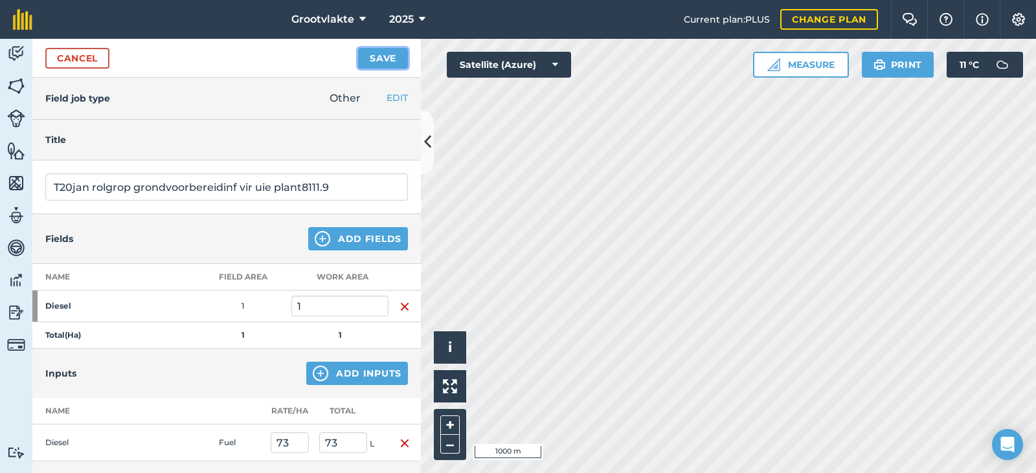
click at [378, 63] on button "Save" at bounding box center [383, 58] width 50 height 21
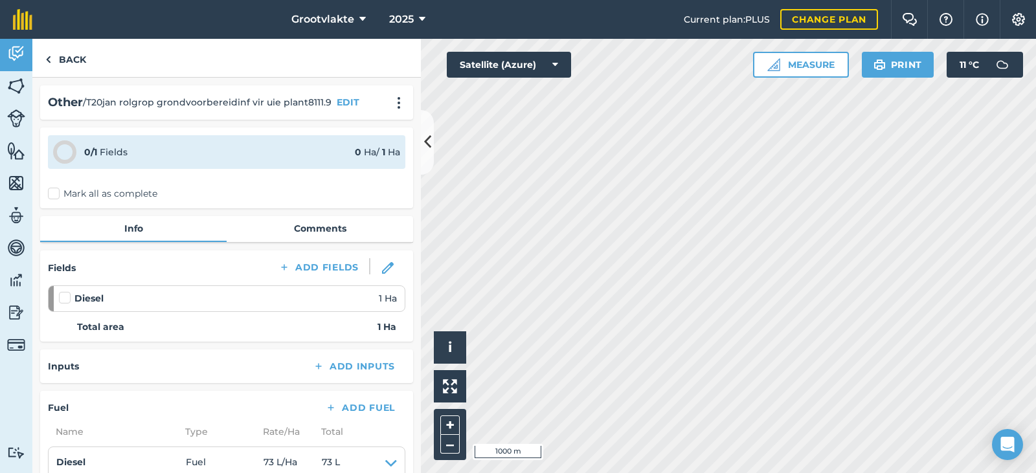
click at [52, 200] on label "Mark all as complete" at bounding box center [102, 194] width 109 height 14
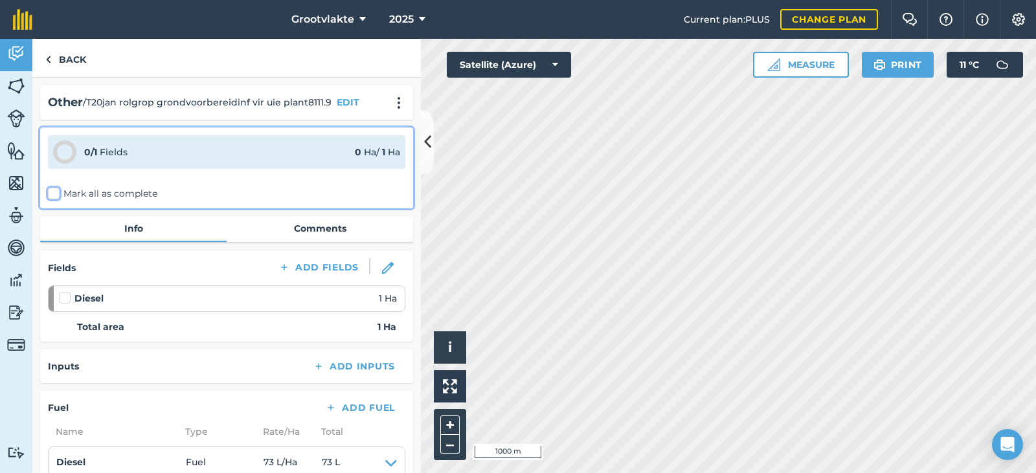
click at [52, 196] on input "Mark all as complete" at bounding box center [52, 191] width 8 height 8
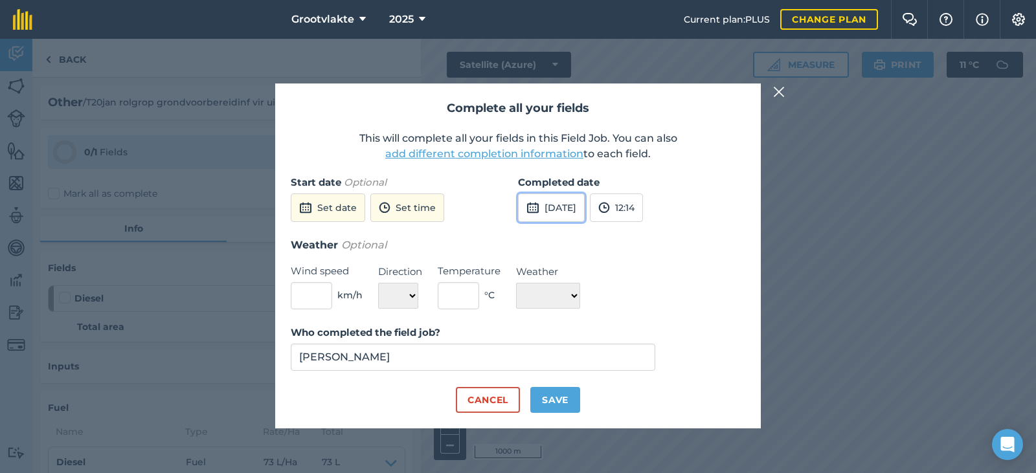
click at [560, 222] on button "[DATE]" at bounding box center [551, 208] width 67 height 28
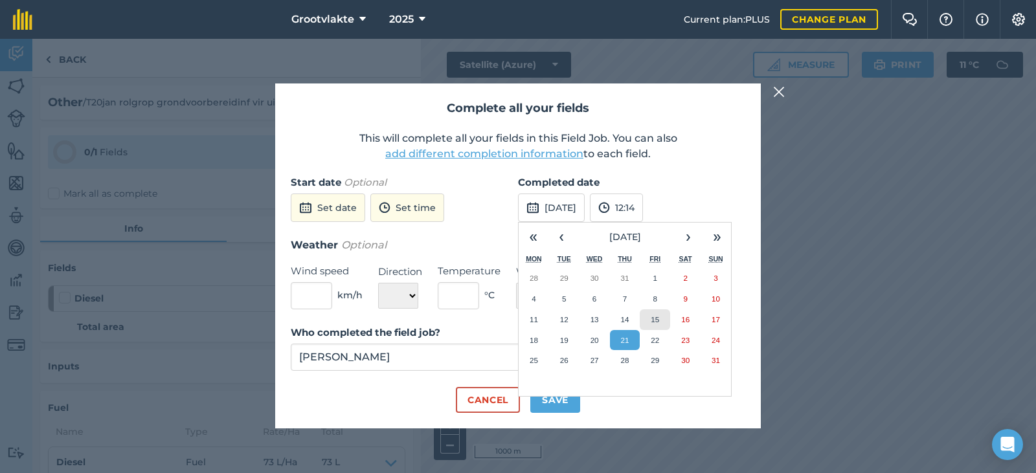
click at [653, 315] on abbr "15" at bounding box center [655, 319] width 8 height 8
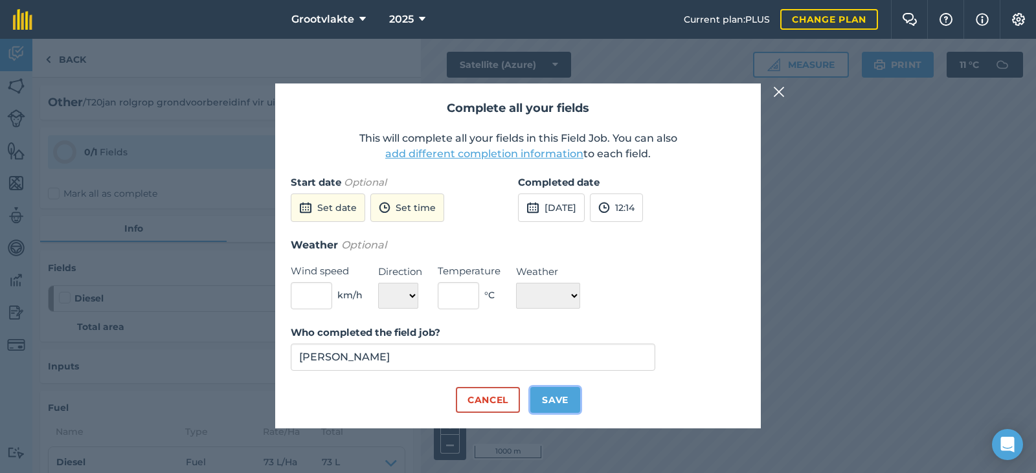
click at [563, 406] on button "Save" at bounding box center [555, 400] width 50 height 26
checkbox input "true"
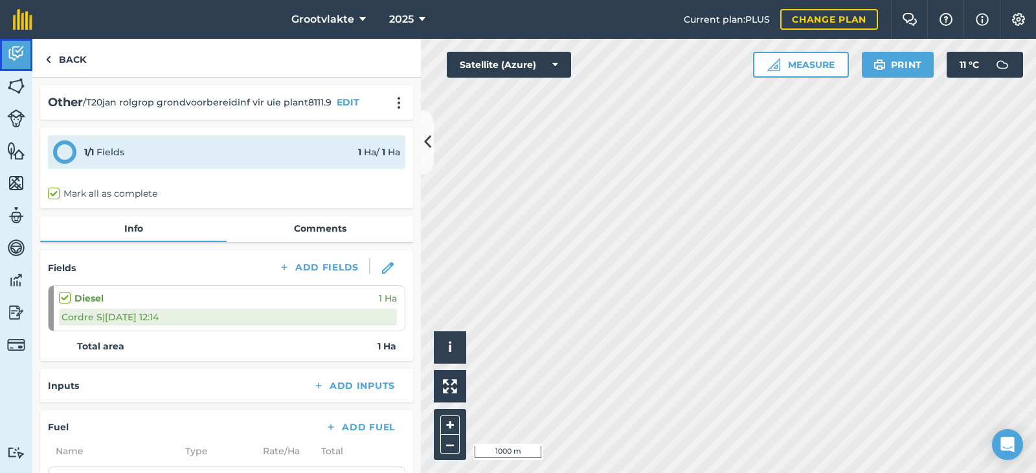
click at [25, 54] on link "Activity" at bounding box center [16, 55] width 32 height 32
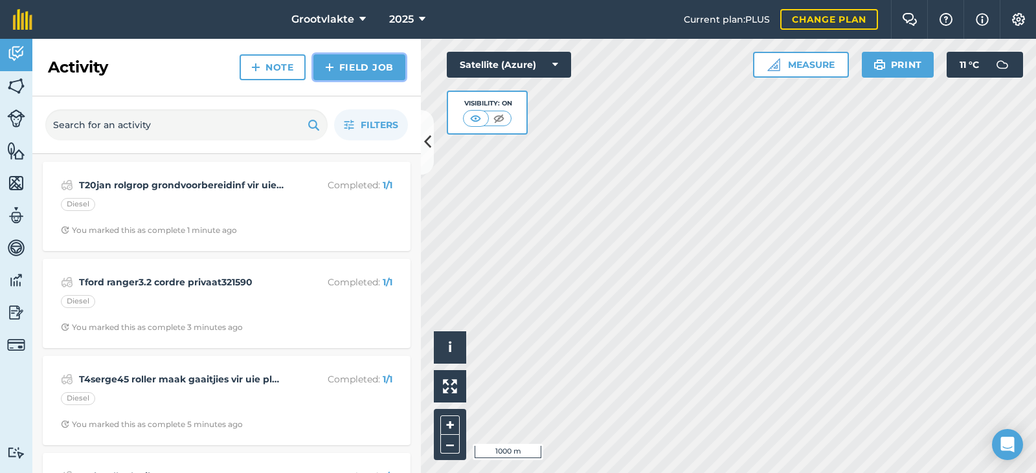
click at [364, 71] on link "Field Job" at bounding box center [359, 67] width 92 height 26
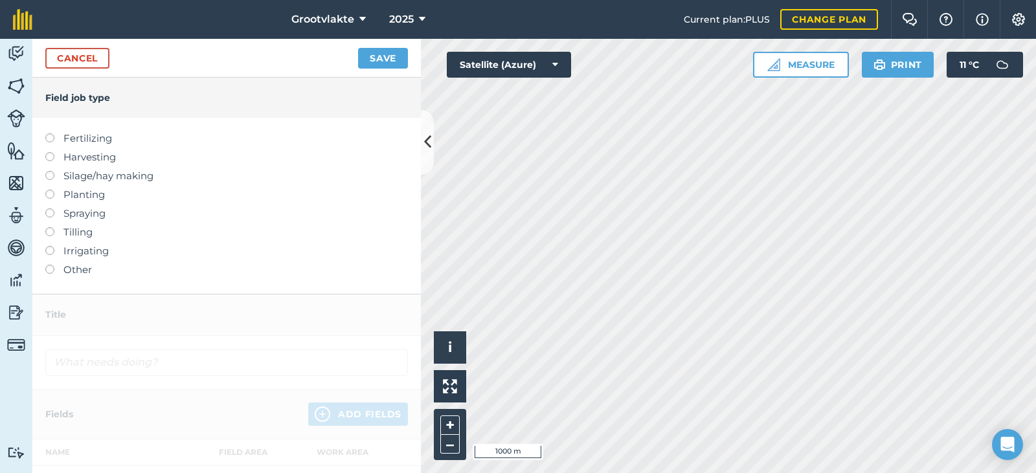
click at [90, 269] on label "Other" at bounding box center [226, 270] width 363 height 16
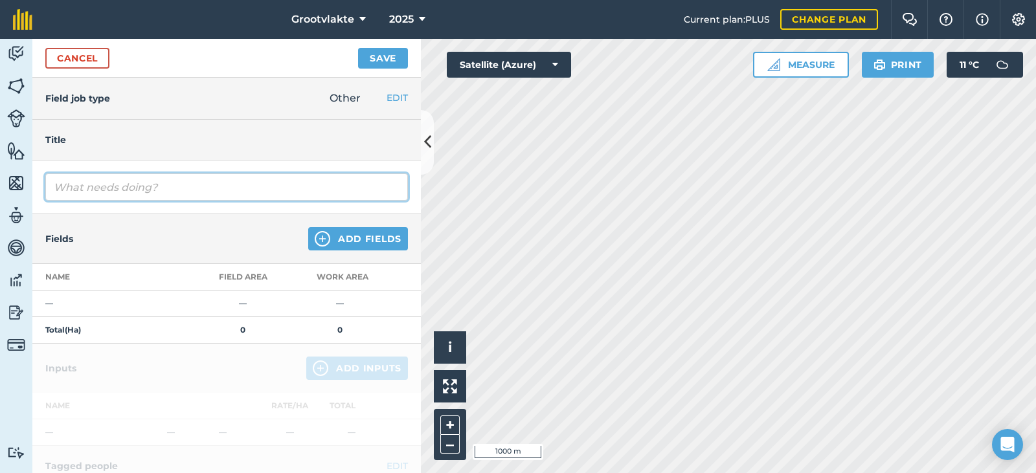
click at [141, 189] on input "text" at bounding box center [226, 187] width 363 height 27
type input "Tct7163 slootgrawer tel klippe op3150"
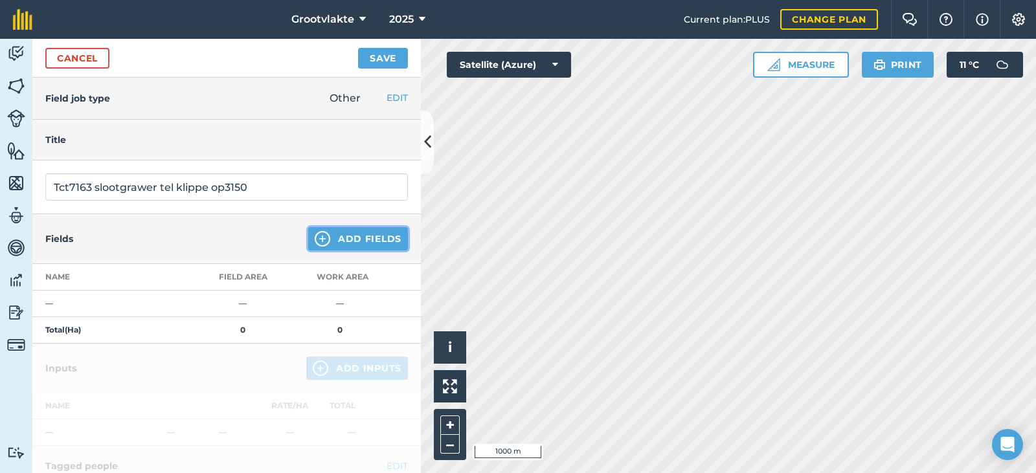
click at [336, 245] on button "Add Fields" at bounding box center [358, 238] width 100 height 23
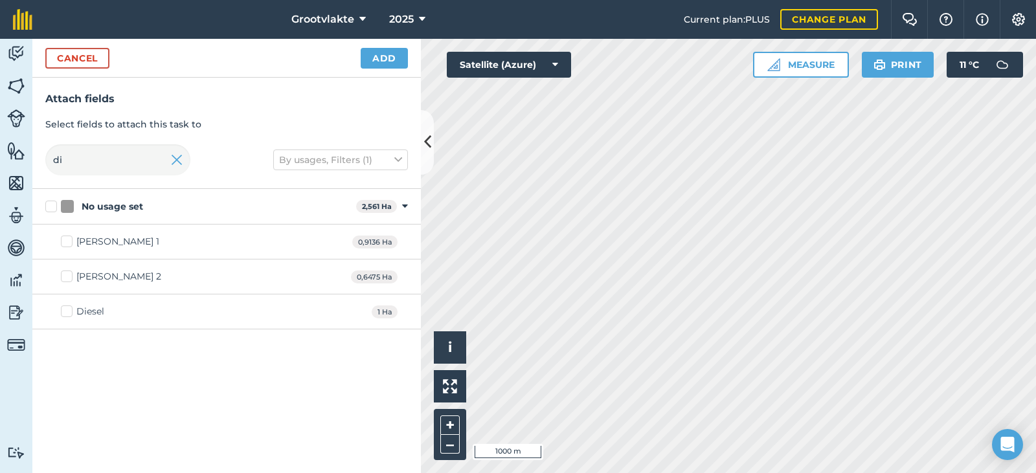
click at [79, 313] on div "Diesel" at bounding box center [90, 312] width 28 height 14
click at [69, 313] on input "Diesel" at bounding box center [65, 309] width 8 height 8
checkbox input "true"
click at [374, 67] on button "Add" at bounding box center [384, 58] width 47 height 21
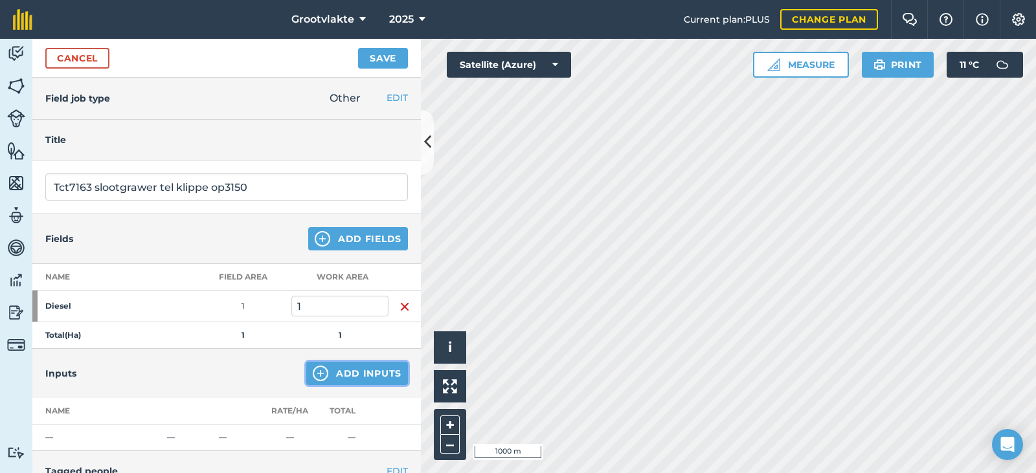
click at [332, 374] on button "Add Inputs" at bounding box center [357, 373] width 102 height 23
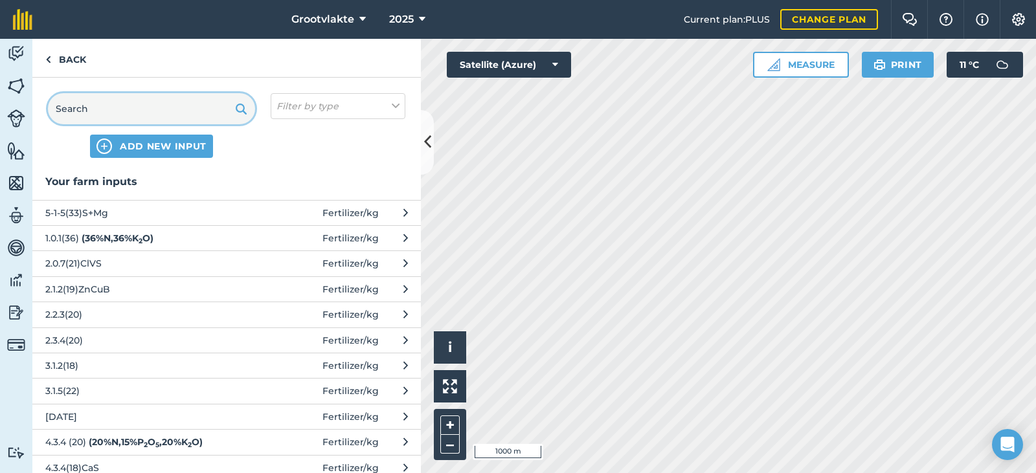
click at [153, 117] on input "text" at bounding box center [151, 108] width 207 height 31
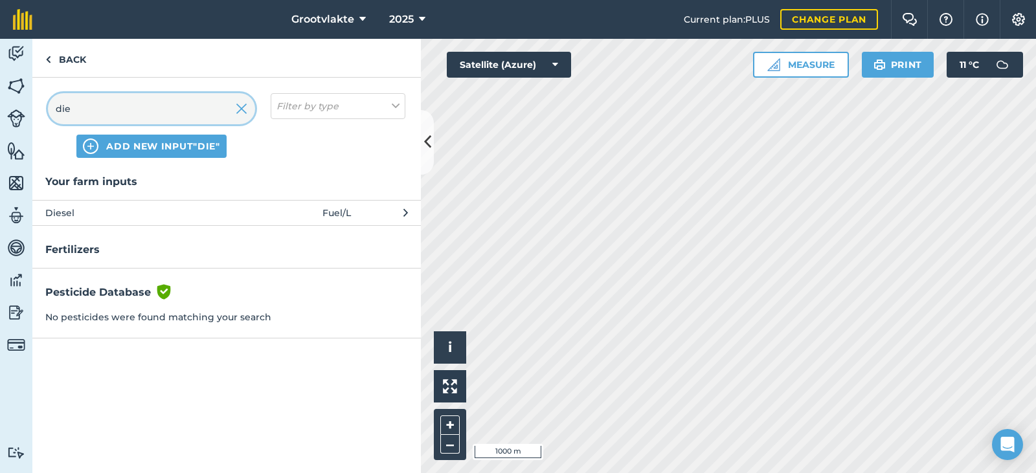
type input "die"
click at [109, 211] on span "Diesel" at bounding box center [151, 213] width 212 height 14
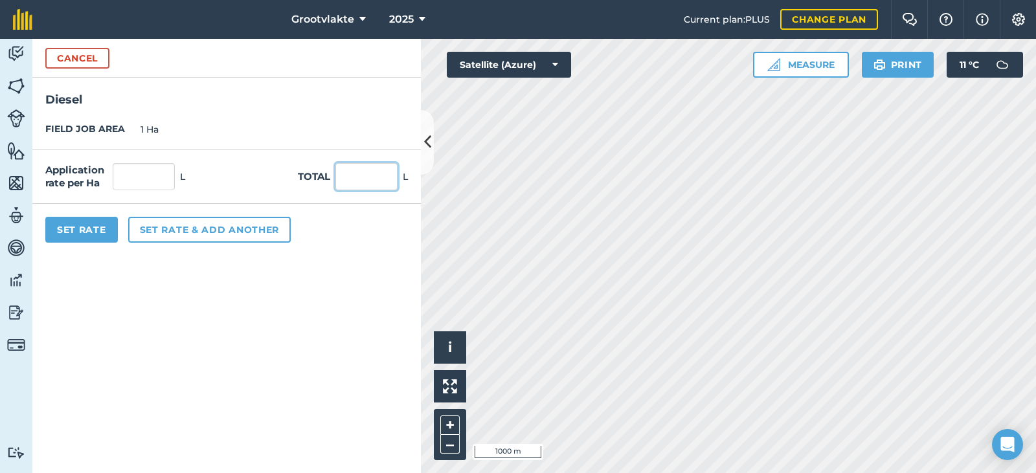
click at [354, 187] on input "text" at bounding box center [366, 176] width 62 height 27
type input "60"
click at [104, 238] on button "Set Rate" at bounding box center [81, 230] width 73 height 26
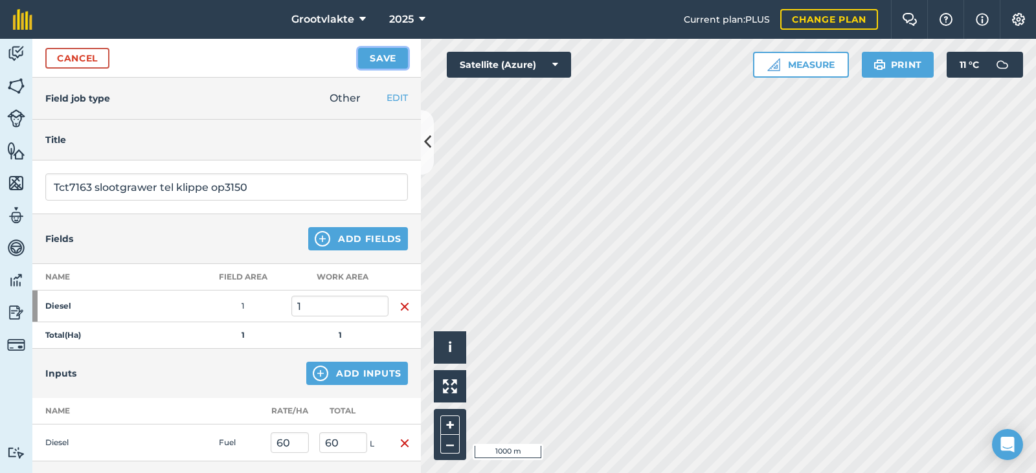
click at [378, 66] on button "Save" at bounding box center [383, 58] width 50 height 21
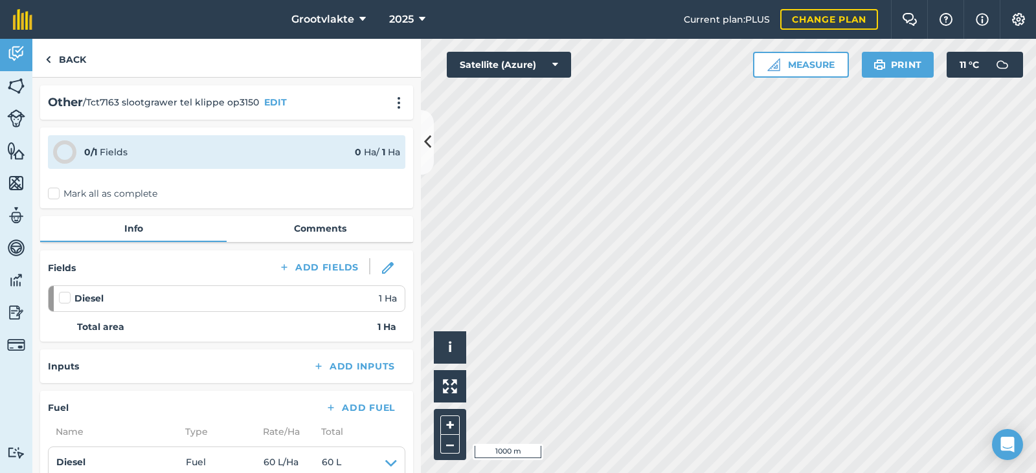
click at [67, 190] on label "Mark all as complete" at bounding box center [102, 194] width 109 height 14
click at [56, 190] on input "Mark all as complete" at bounding box center [52, 191] width 8 height 8
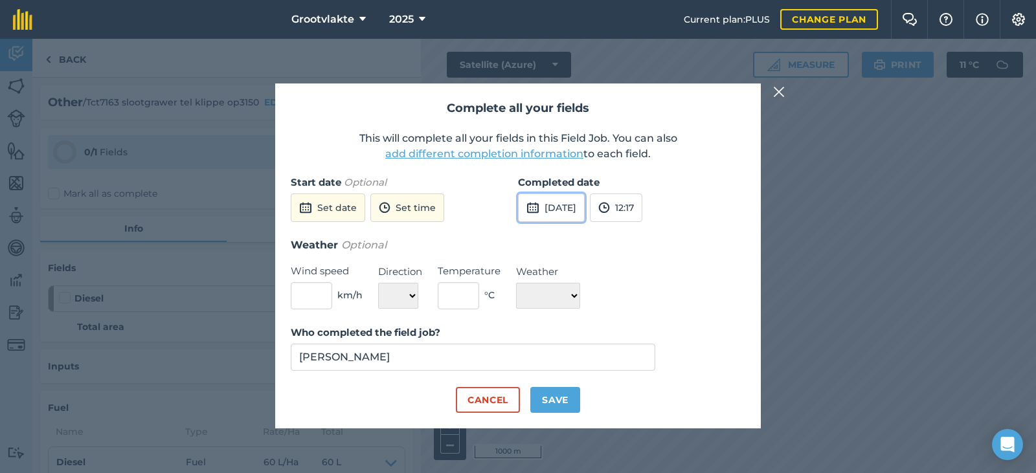
click at [527, 213] on img at bounding box center [533, 208] width 13 height 16
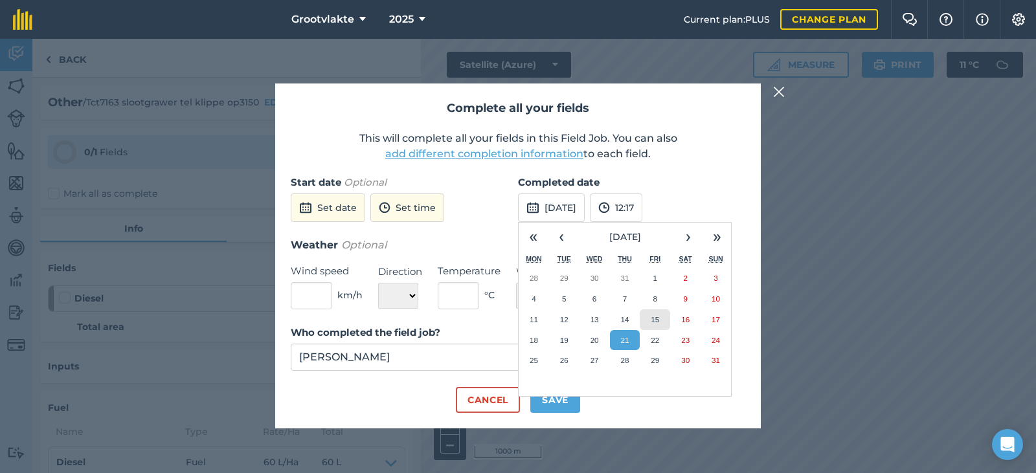
click at [653, 318] on abbr "15" at bounding box center [655, 319] width 8 height 8
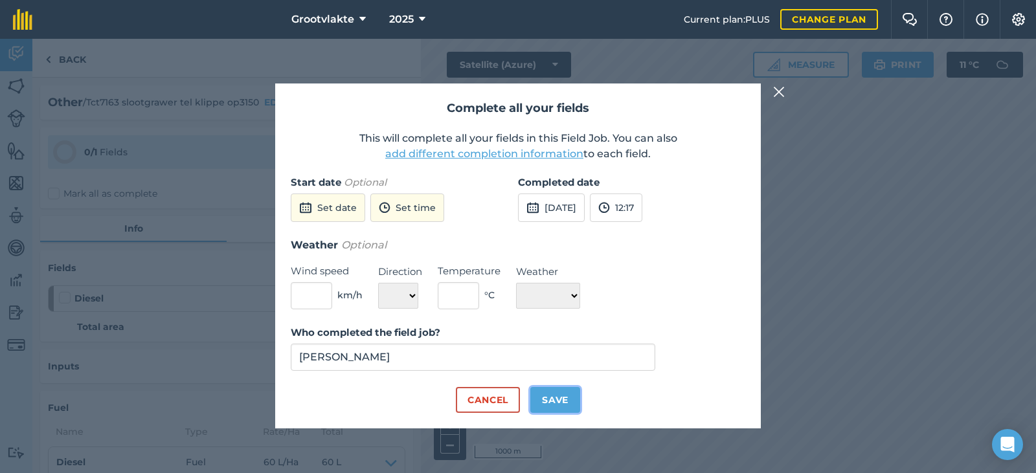
click at [560, 398] on button "Save" at bounding box center [555, 400] width 50 height 26
checkbox input "true"
